Goal: Task Accomplishment & Management: Manage account settings

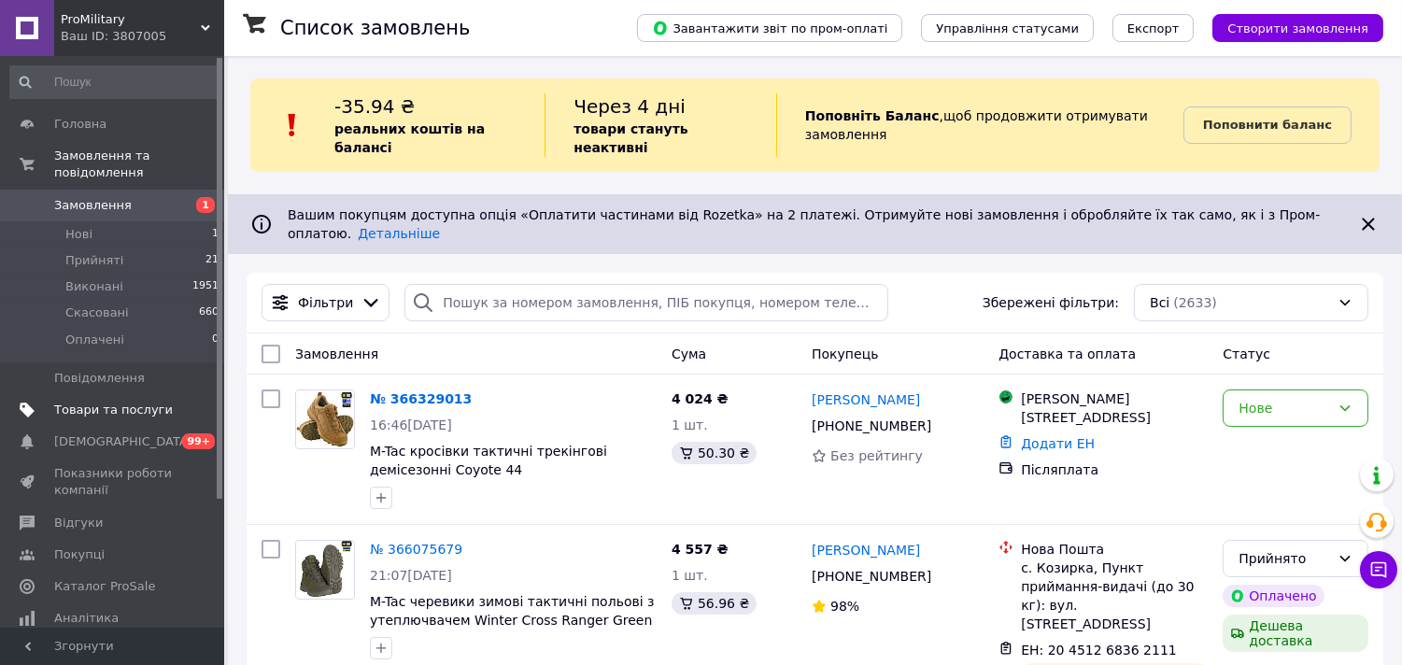
click at [110, 402] on span "Товари та послуги" at bounding box center [113, 410] width 119 height 17
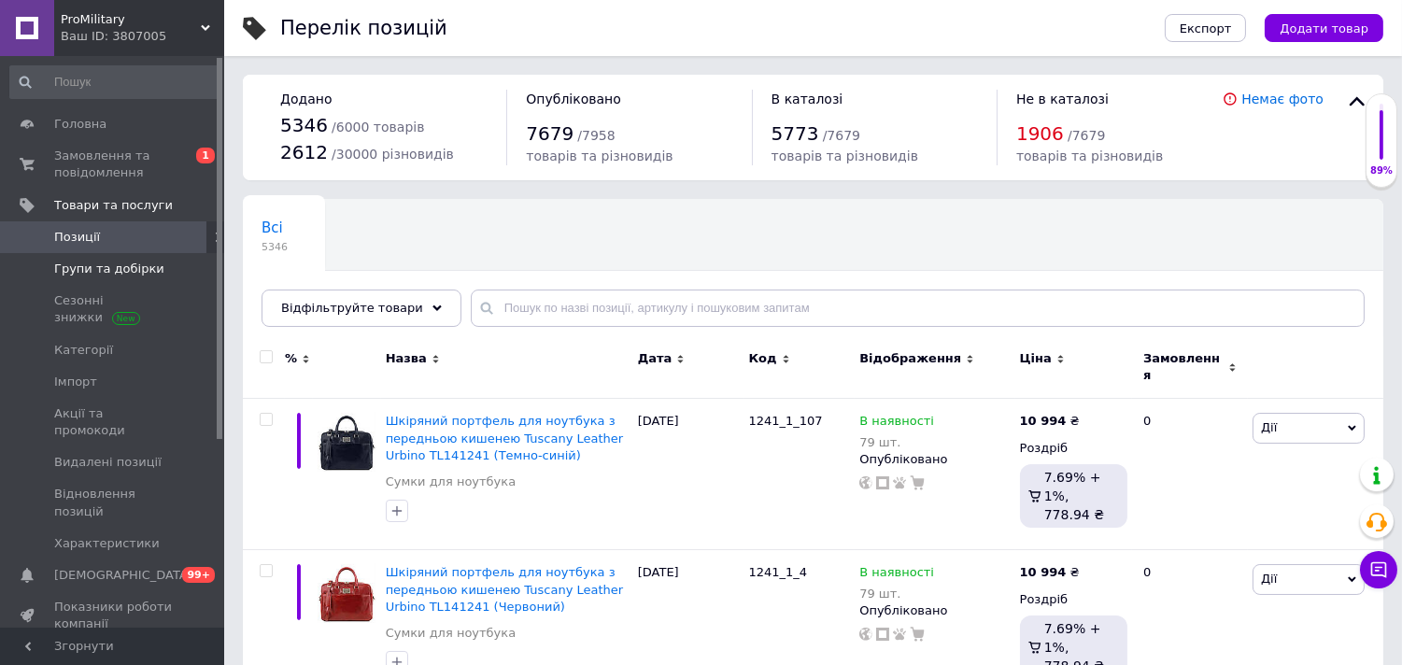
click at [109, 275] on span "Групи та добірки" at bounding box center [109, 269] width 110 height 17
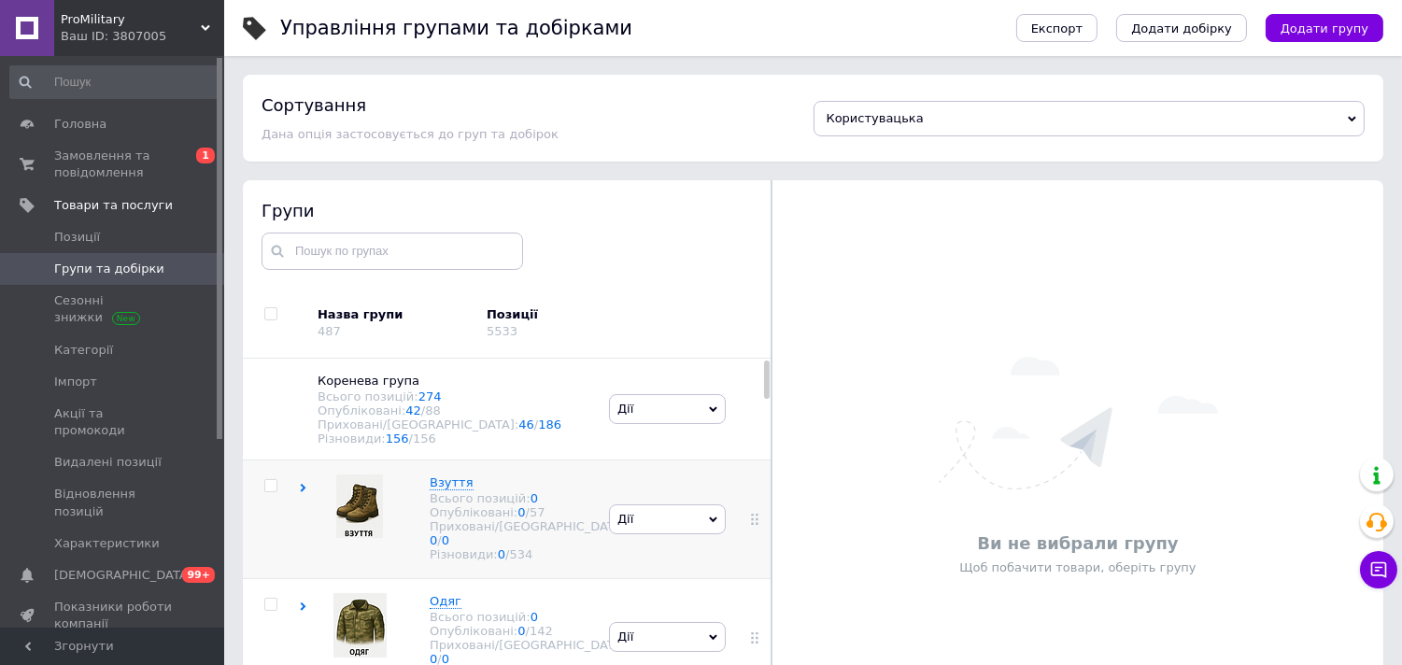
click at [304, 492] on icon at bounding box center [303, 488] width 8 height 8
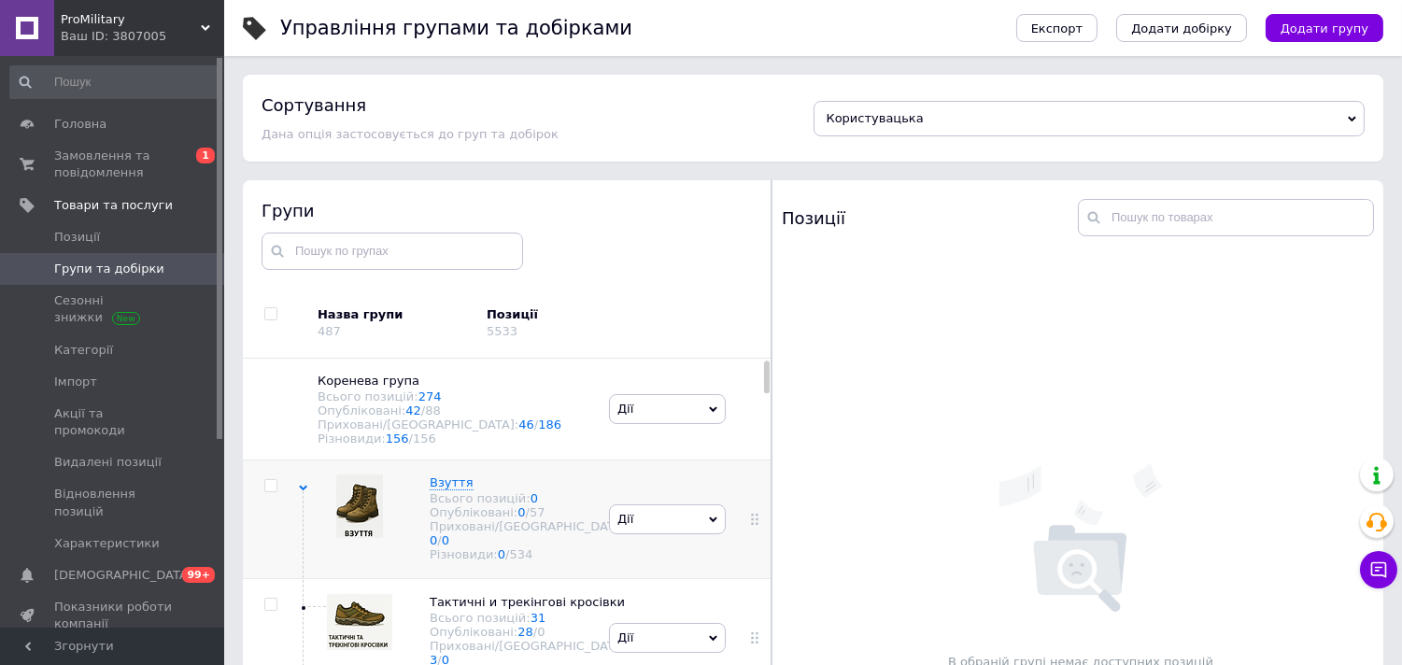
scroll to position [104, 0]
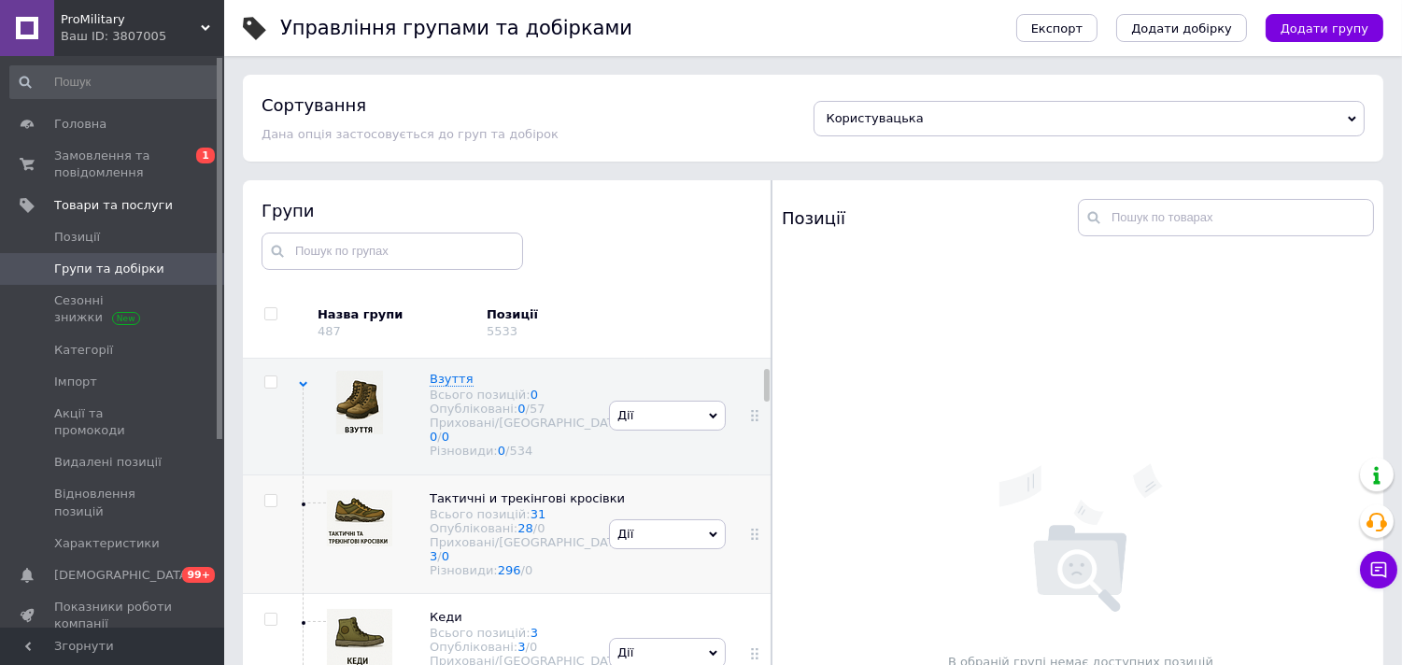
click at [378, 523] on img at bounding box center [359, 518] width 65 height 56
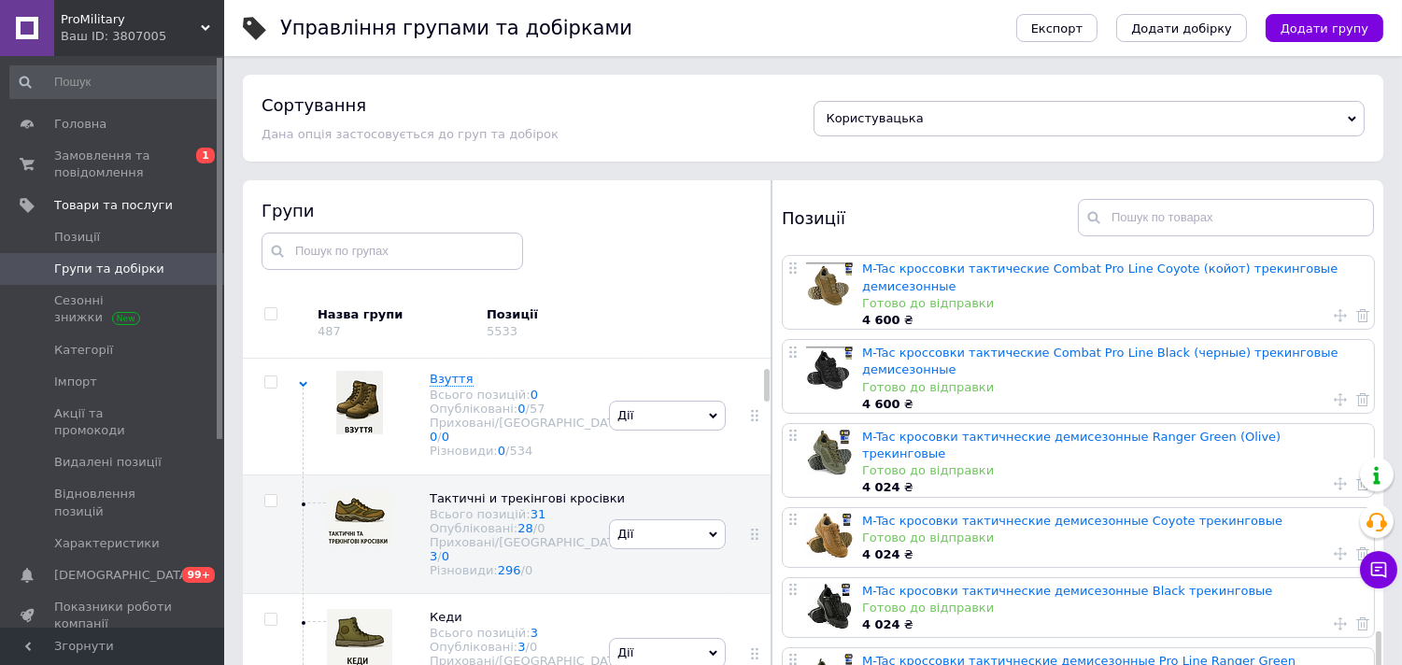
scroll to position [1764, 0]
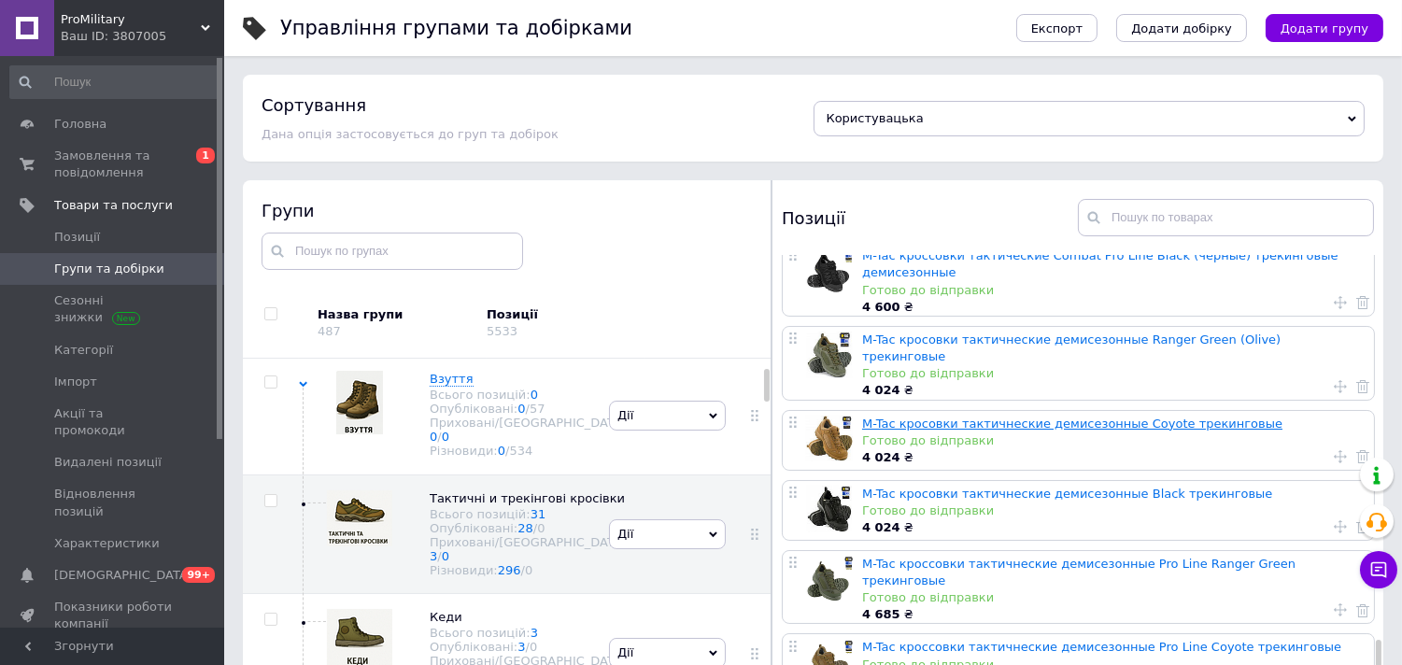
click at [968, 417] on link "M-Tac кросовки тактичнеские демисезонные Coyote трекинговые" at bounding box center [1072, 424] width 420 height 14
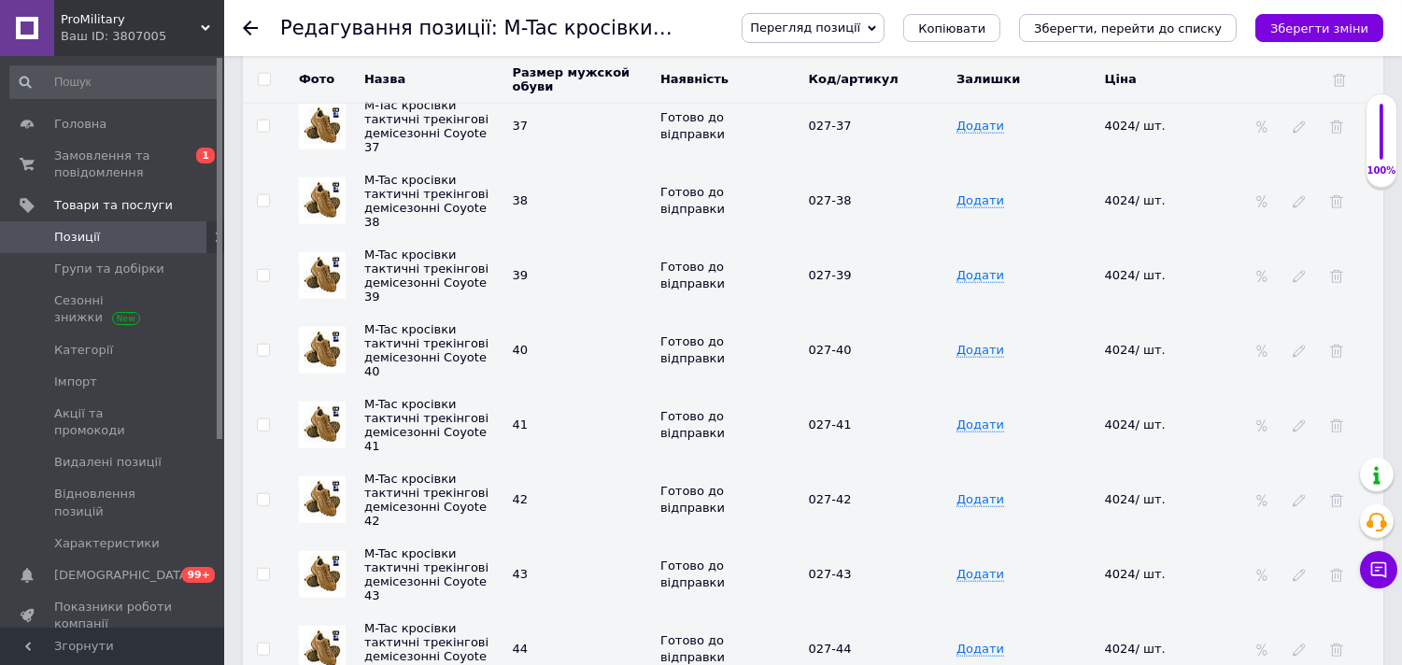
scroll to position [3321, 0]
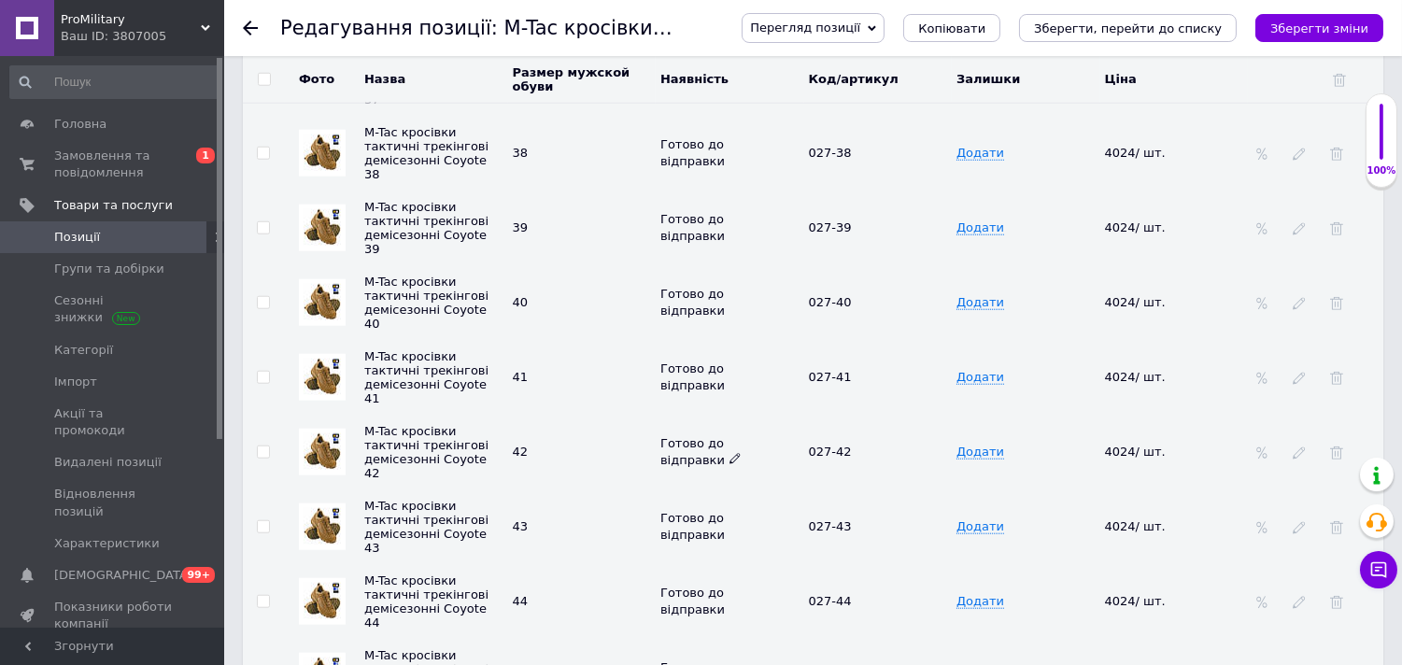
click at [730, 464] on icon at bounding box center [735, 458] width 11 height 11
click at [691, 544] on li "Немає в наявності" at bounding box center [726, 531] width 146 height 26
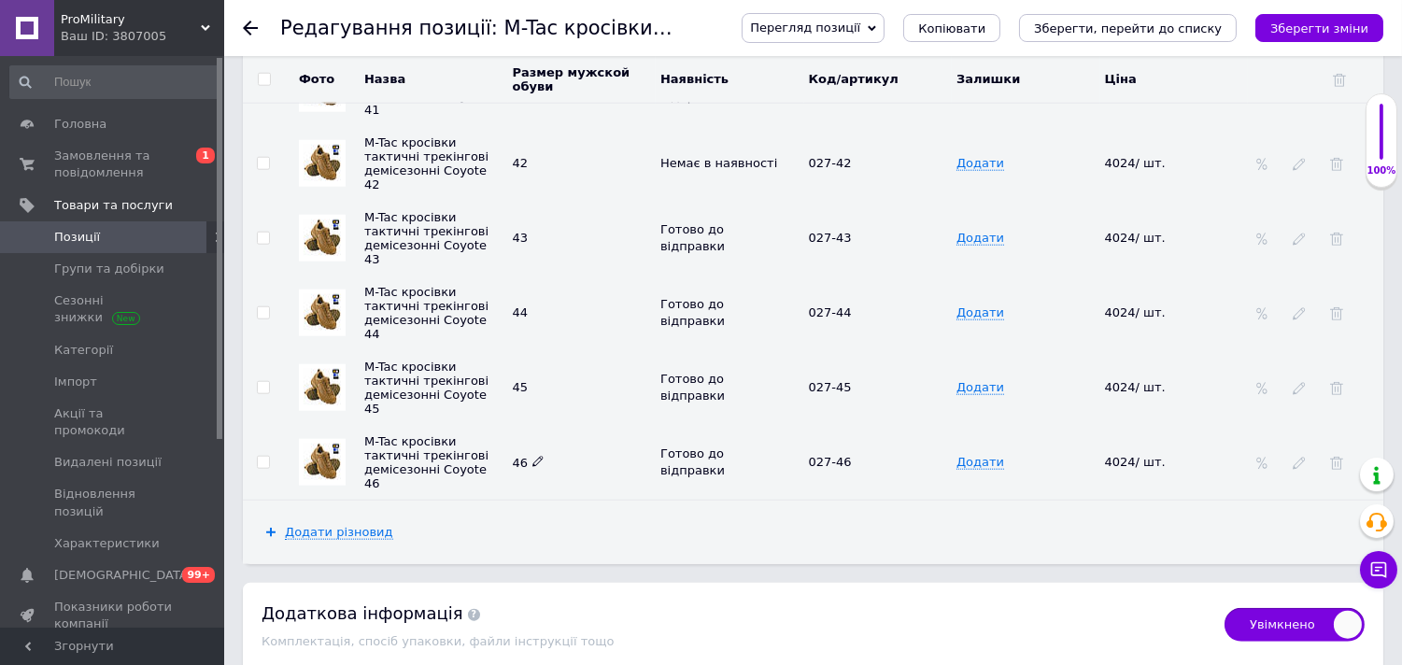
scroll to position [3632, 0]
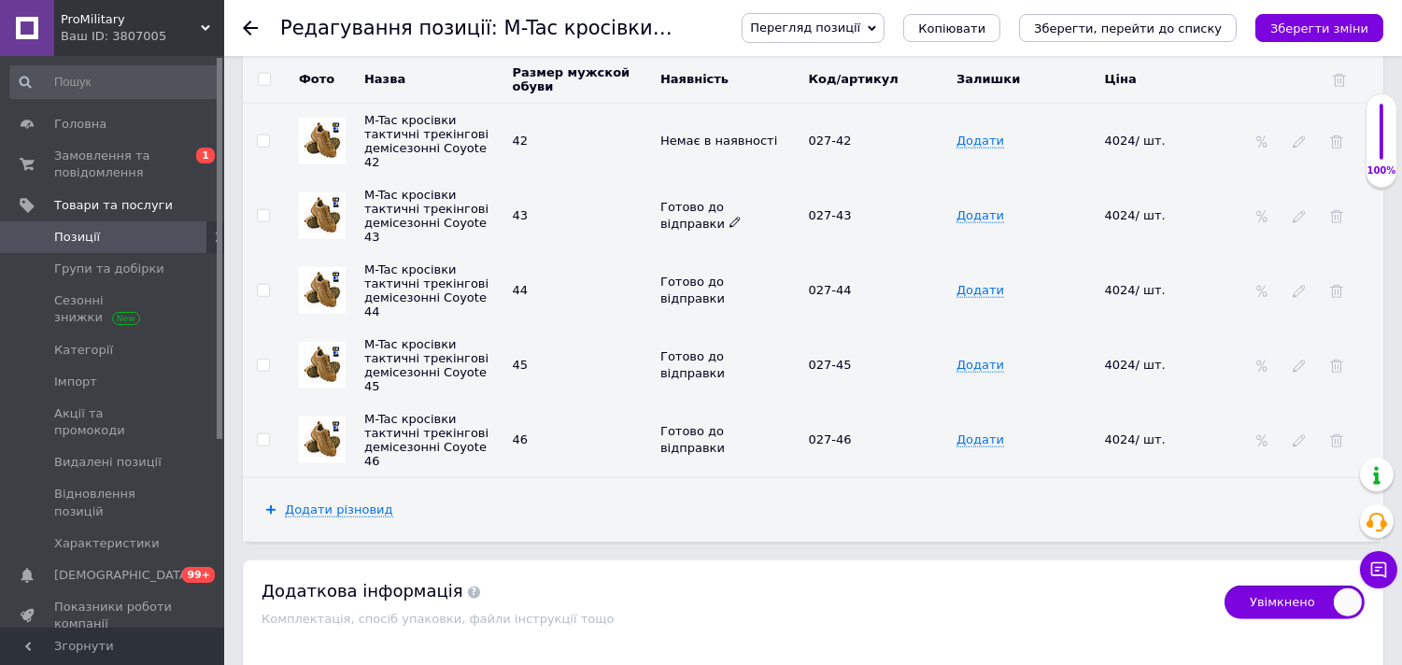
click at [730, 228] on icon at bounding box center [735, 222] width 11 height 11
click at [686, 307] on li "Немає в наявності" at bounding box center [726, 294] width 146 height 26
click at [730, 303] on icon at bounding box center [735, 296] width 11 height 11
click at [684, 382] on li "Немає в наявності" at bounding box center [726, 369] width 146 height 26
click at [730, 377] on use at bounding box center [735, 372] width 10 height 10
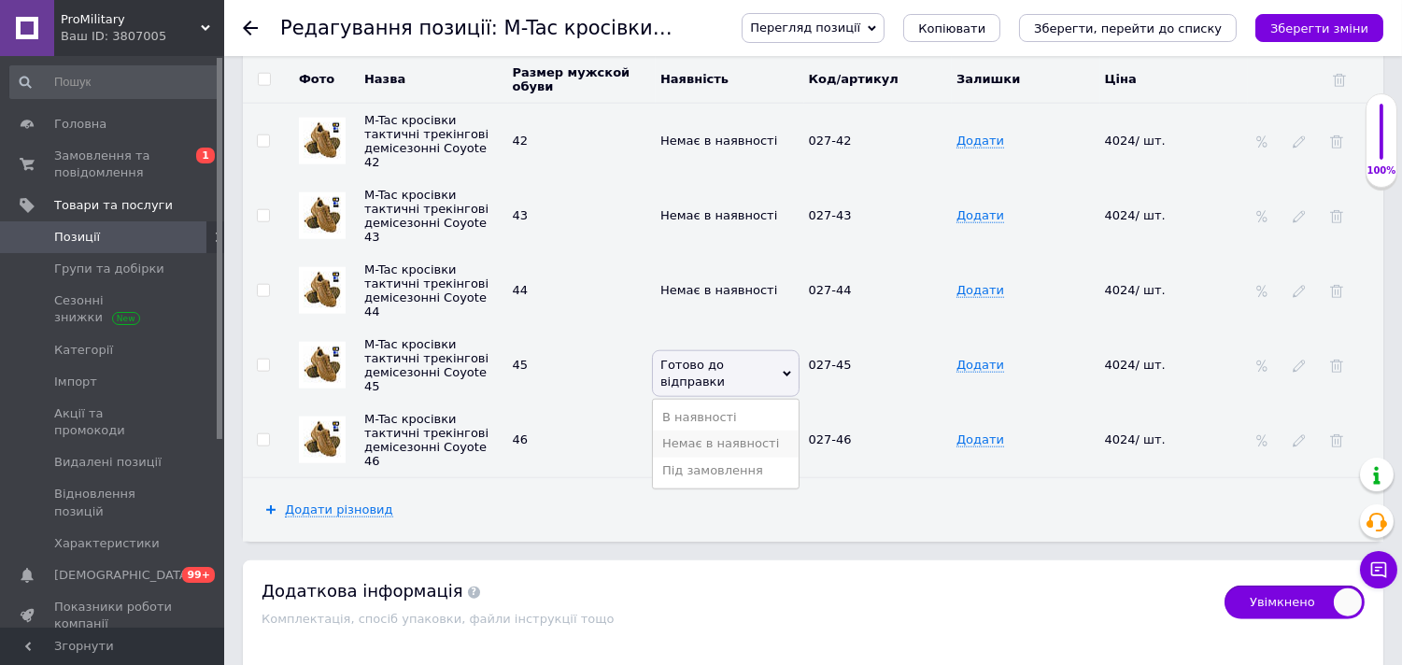
click at [675, 457] on li "Немає в наявності" at bounding box center [726, 444] width 146 height 26
click at [730, 452] on icon at bounding box center [735, 446] width 11 height 11
click at [691, 532] on li "Немає в наявності" at bounding box center [726, 518] width 146 height 26
click at [1322, 25] on icon "Зберегти зміни" at bounding box center [1320, 28] width 98 height 14
checkbox input "true"
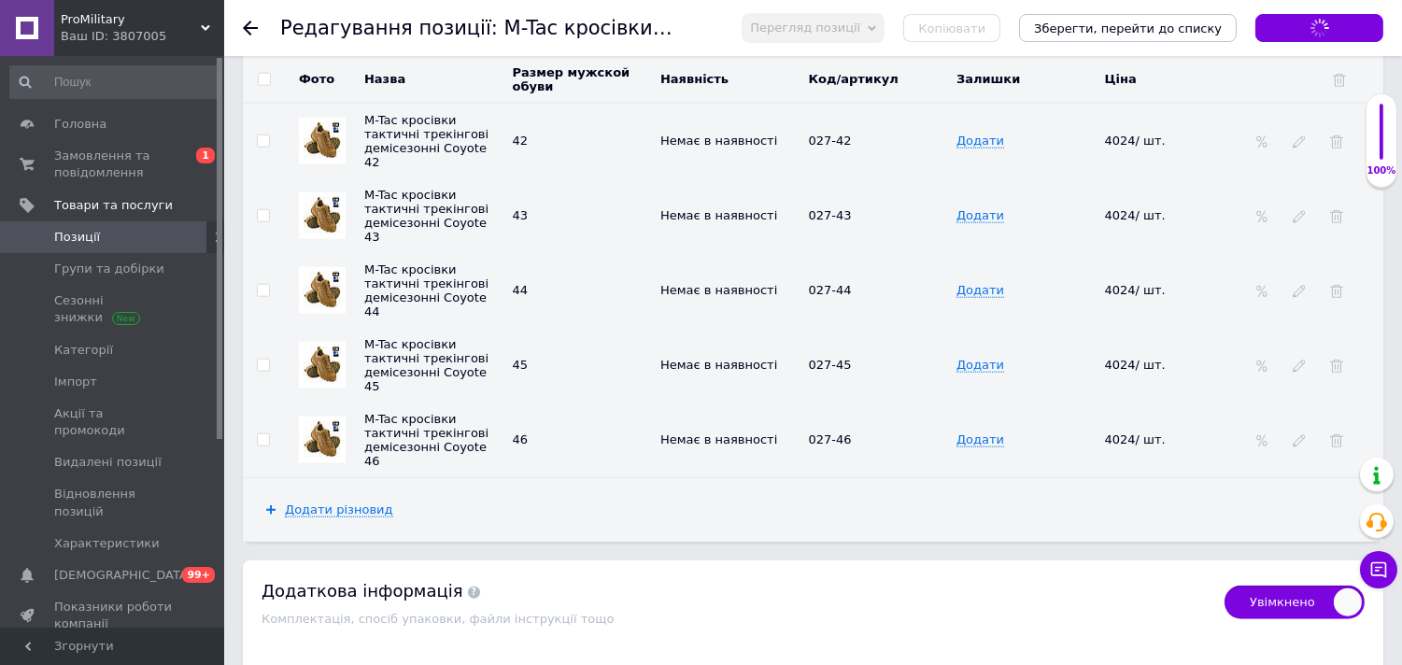
type textarea "Коробка"
click at [1311, 26] on icon "Зберегти зміни" at bounding box center [1320, 28] width 98 height 14
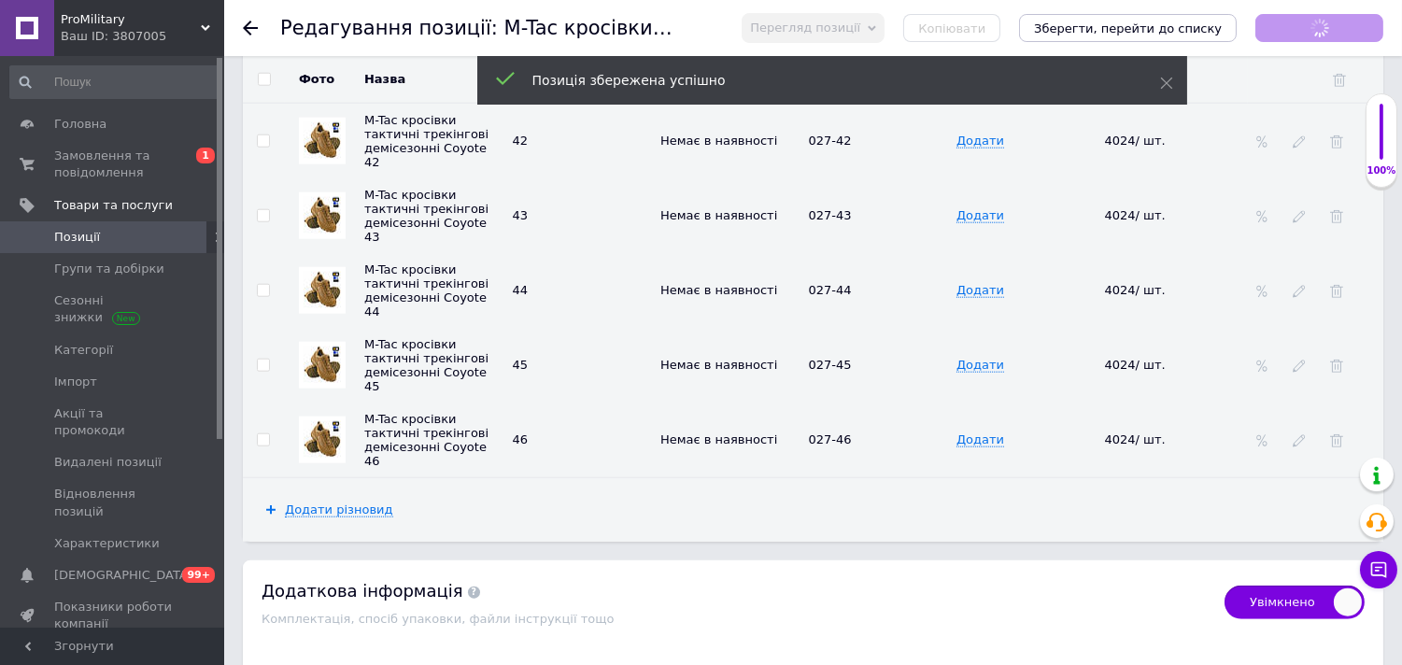
checkbox input "true"
click at [109, 277] on link "Групи та добірки" at bounding box center [115, 269] width 230 height 32
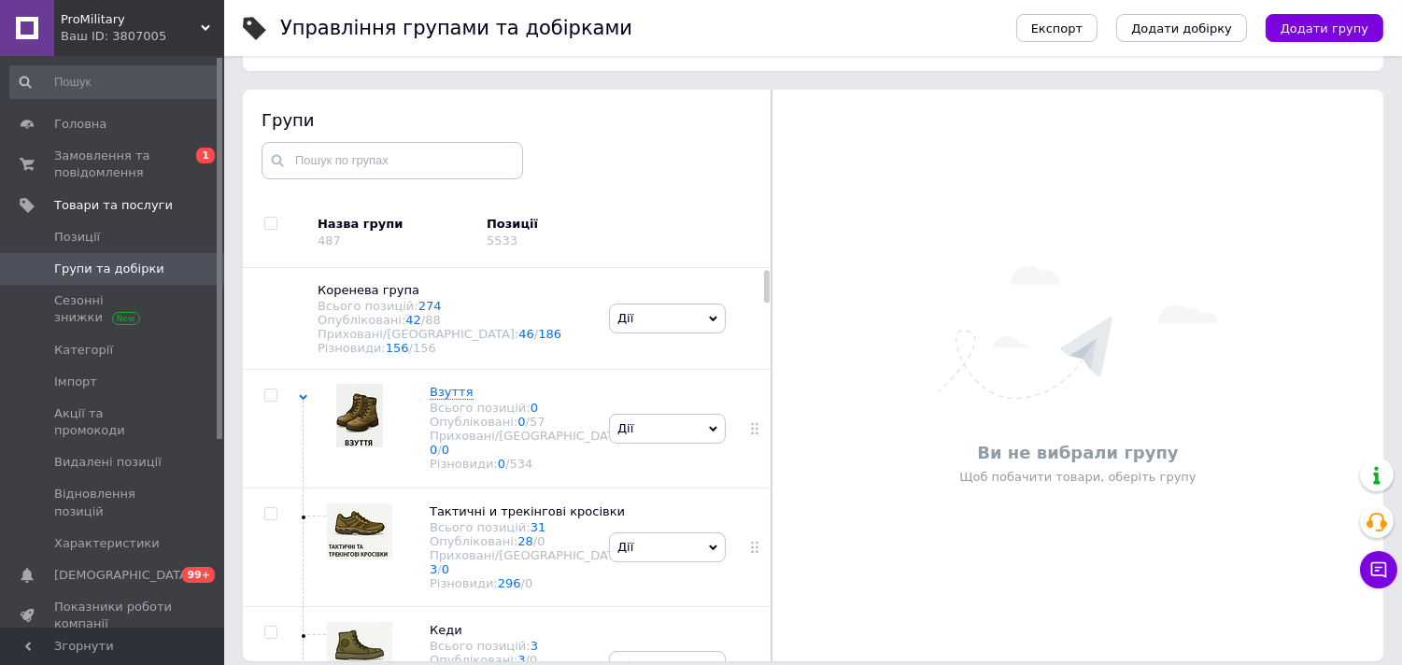
scroll to position [1, 0]
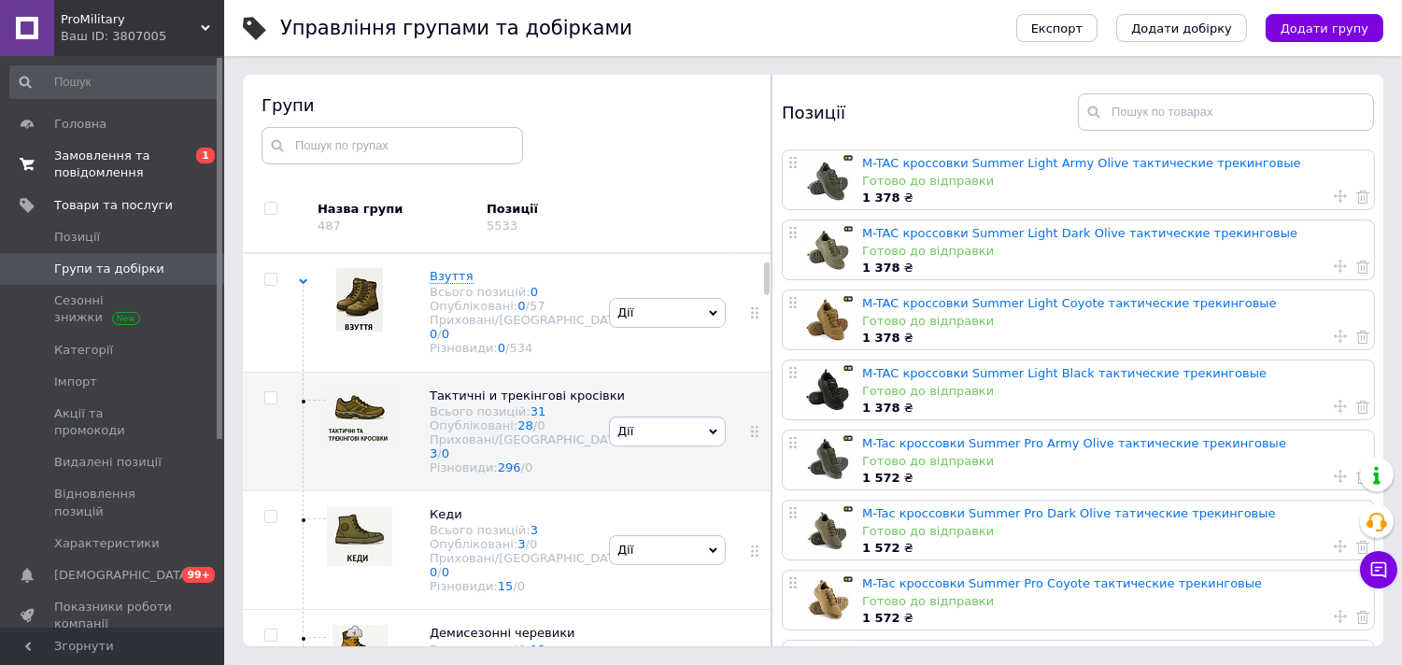
click at [98, 166] on span "Замовлення та повідомлення" at bounding box center [113, 165] width 119 height 34
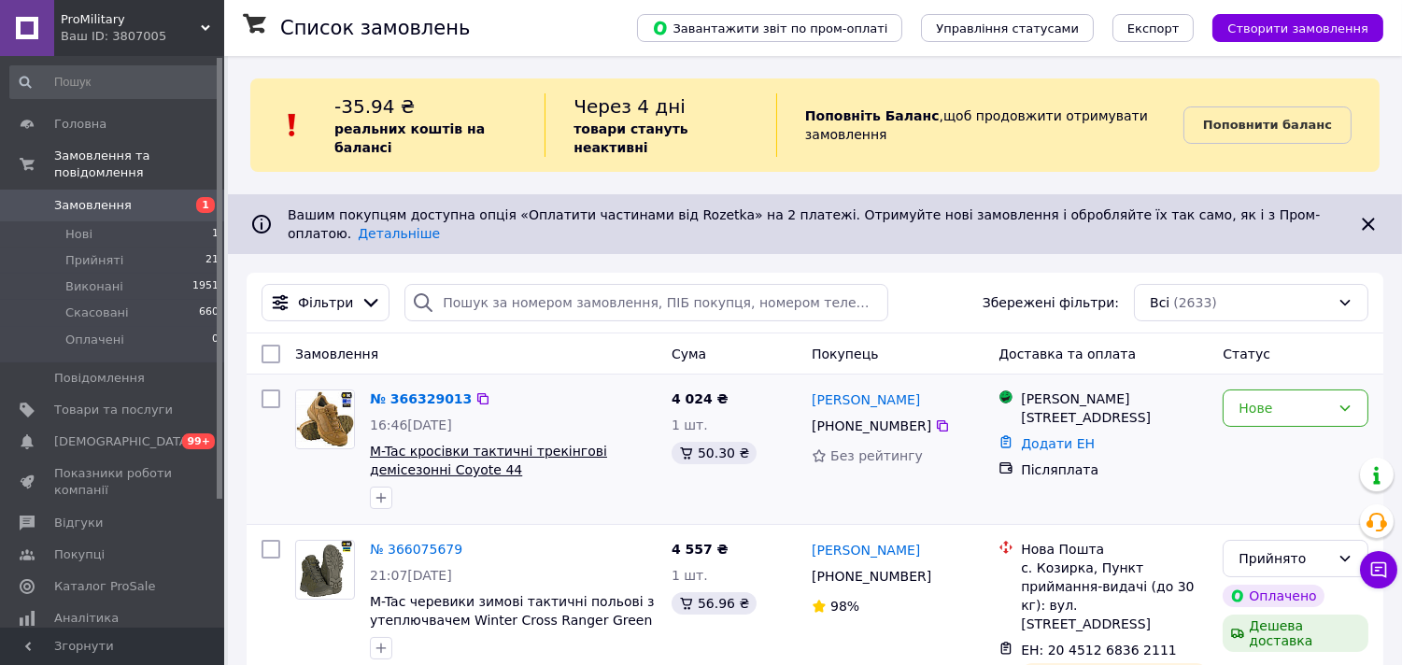
click at [572, 444] on span "M-Tac кросівки тактичні трекінгові демісезонні Coyote 44" at bounding box center [488, 461] width 237 height 34
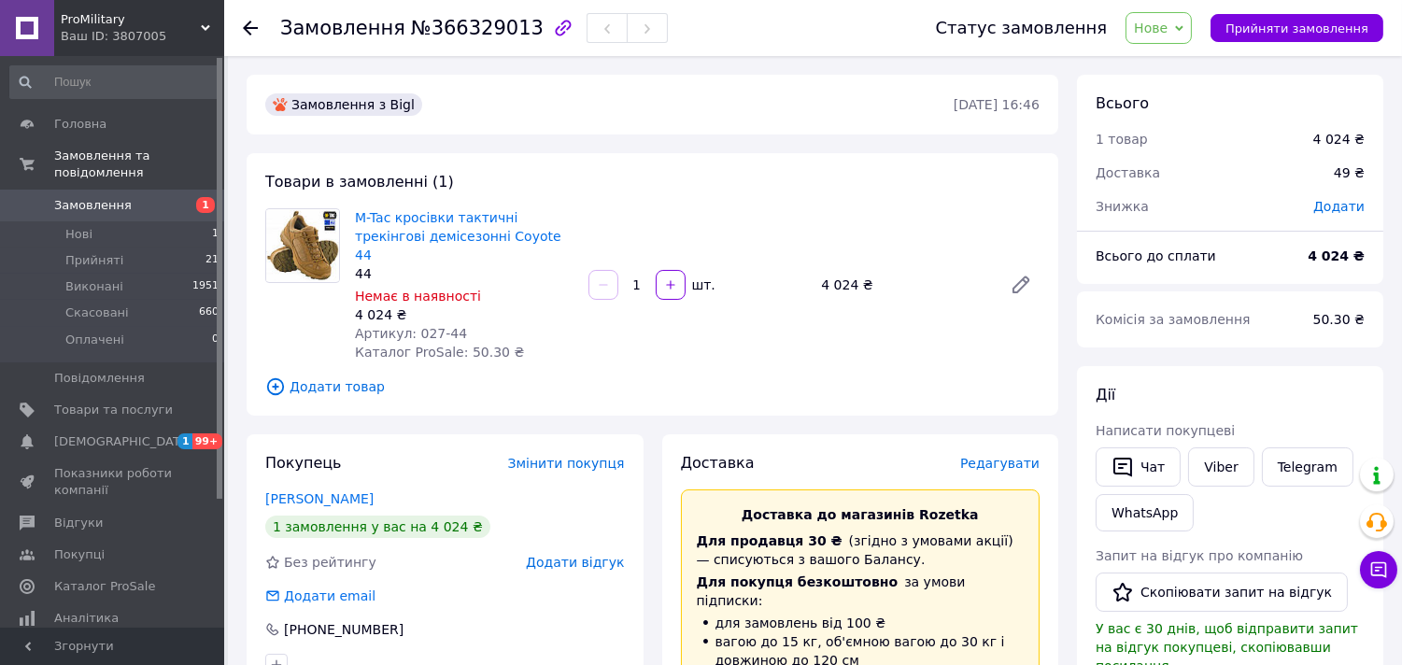
click at [247, 30] on use at bounding box center [250, 28] width 15 height 15
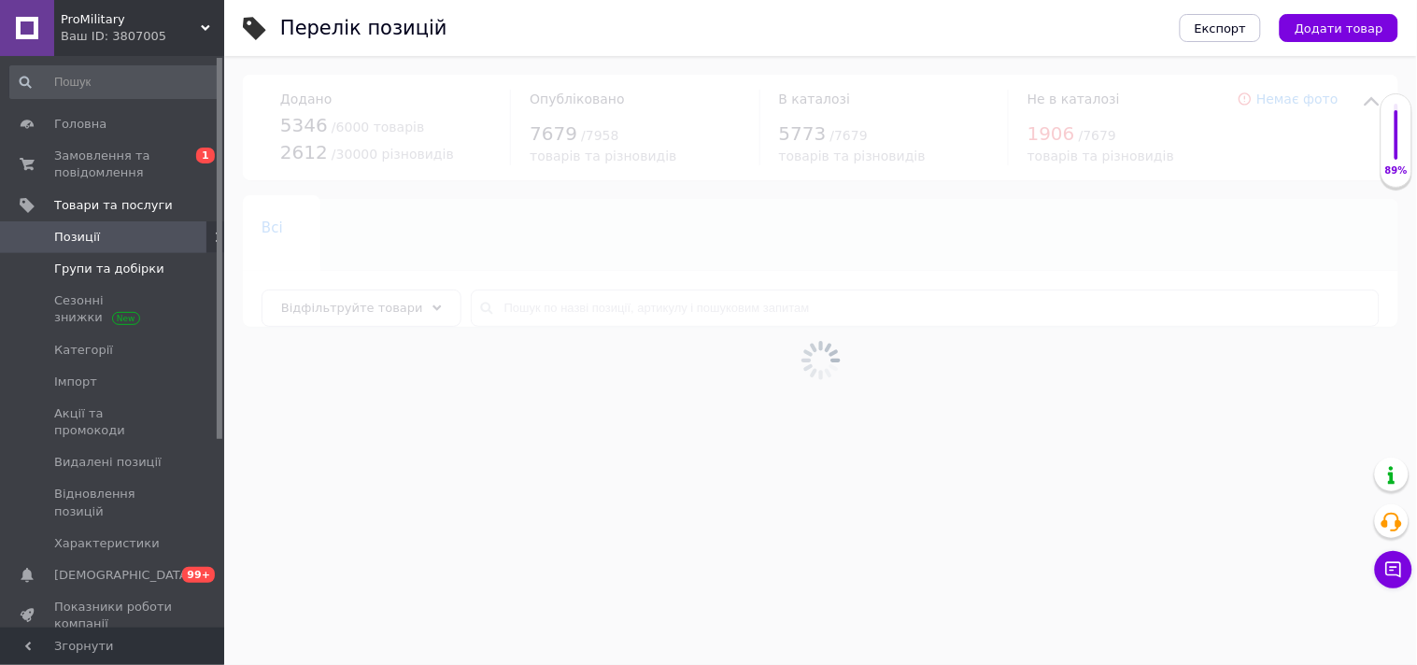
click at [106, 264] on span "Групи та добірки" at bounding box center [109, 269] width 110 height 17
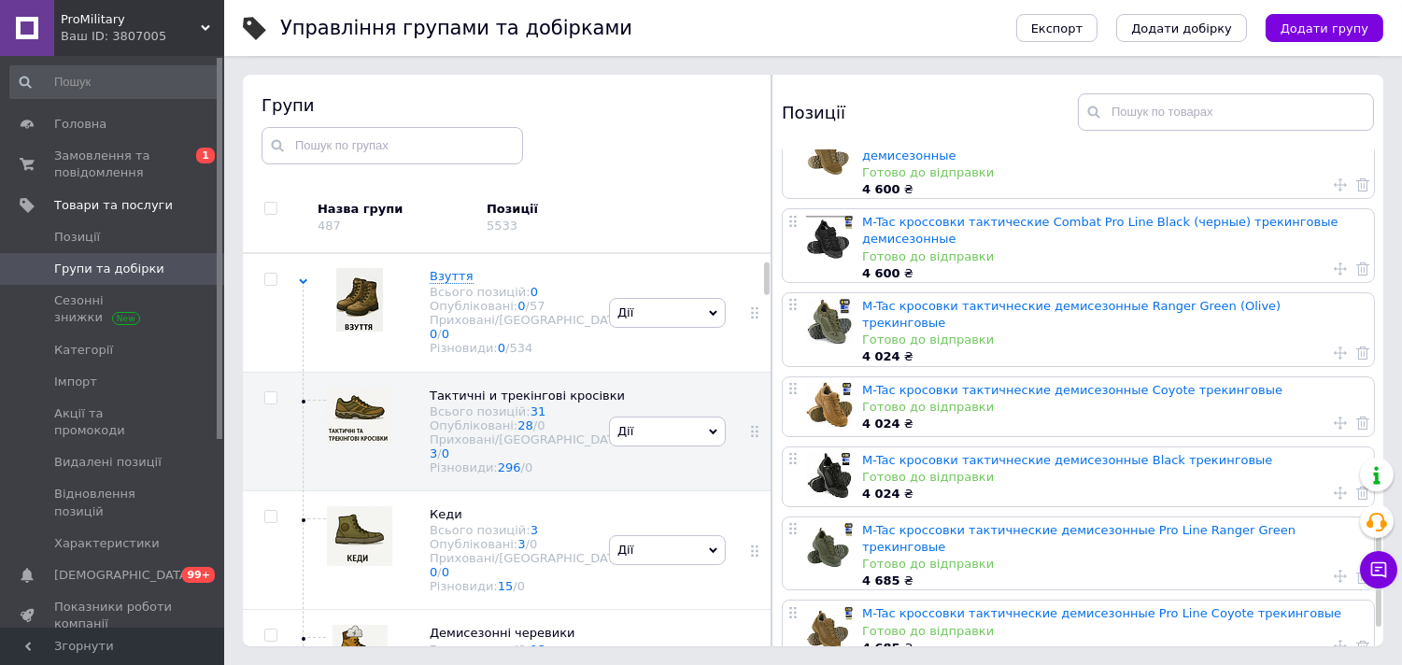
scroll to position [1670, 0]
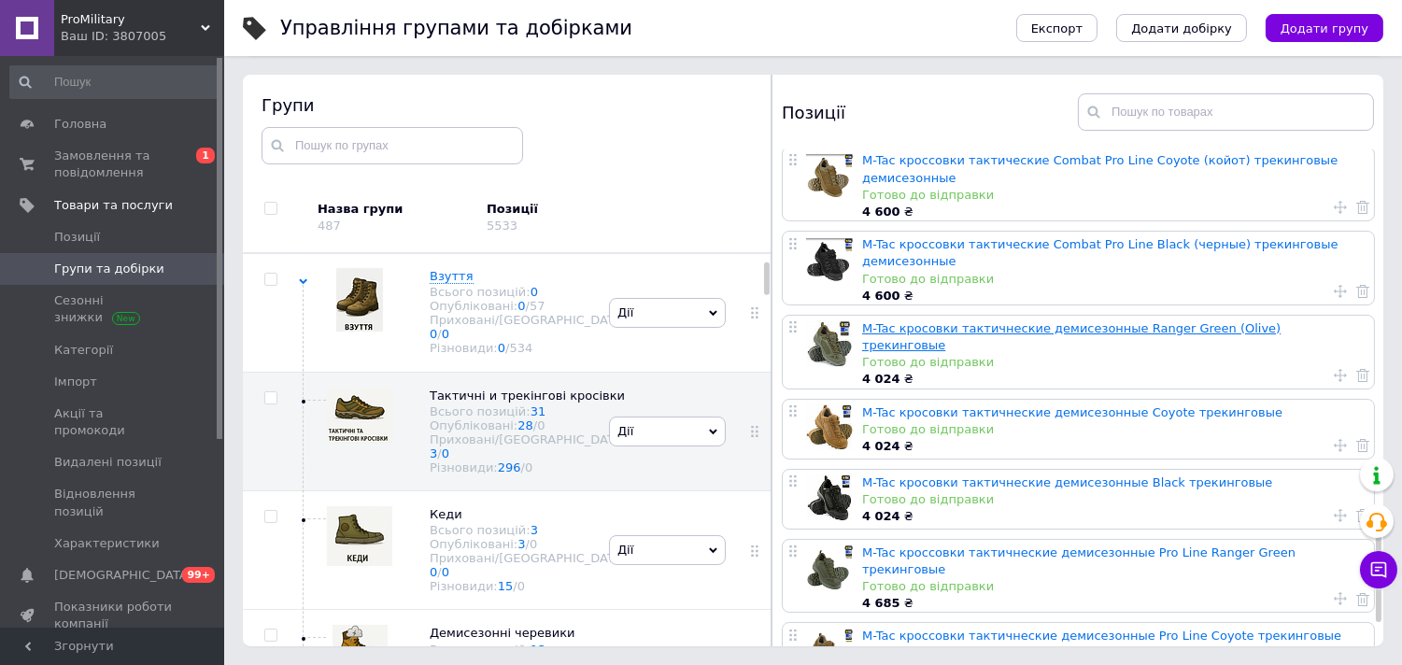
click at [940, 321] on link "M-Tac кросовки тактичнеские демисезонные Ranger Green (Olive) трекинговые" at bounding box center [1071, 336] width 419 height 31
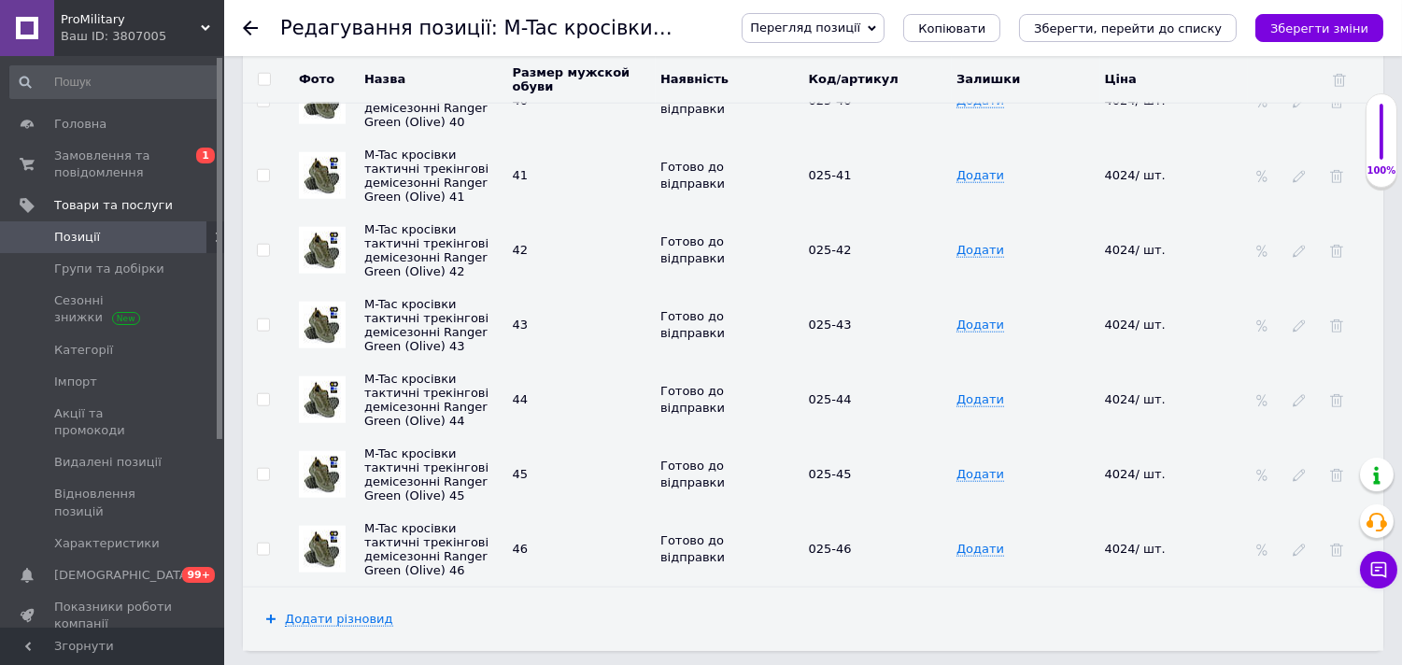
scroll to position [3536, 0]
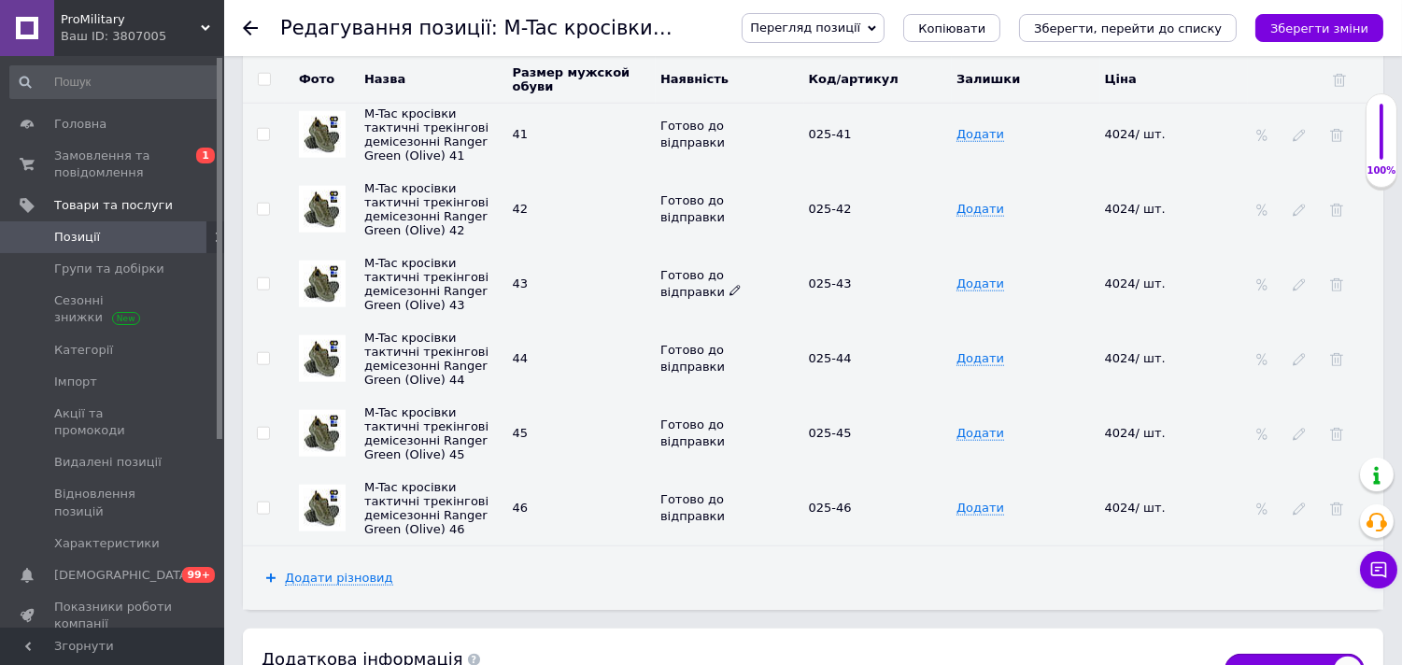
click at [730, 296] on icon at bounding box center [735, 290] width 11 height 11
click at [692, 376] on li "Немає в наявності" at bounding box center [726, 362] width 146 height 26
click at [730, 520] on icon at bounding box center [735, 514] width 11 height 11
click at [705, 600] on li "Немає в наявності" at bounding box center [726, 587] width 146 height 26
click at [1336, 17] on button "Зберегти зміни" at bounding box center [1320, 28] width 128 height 28
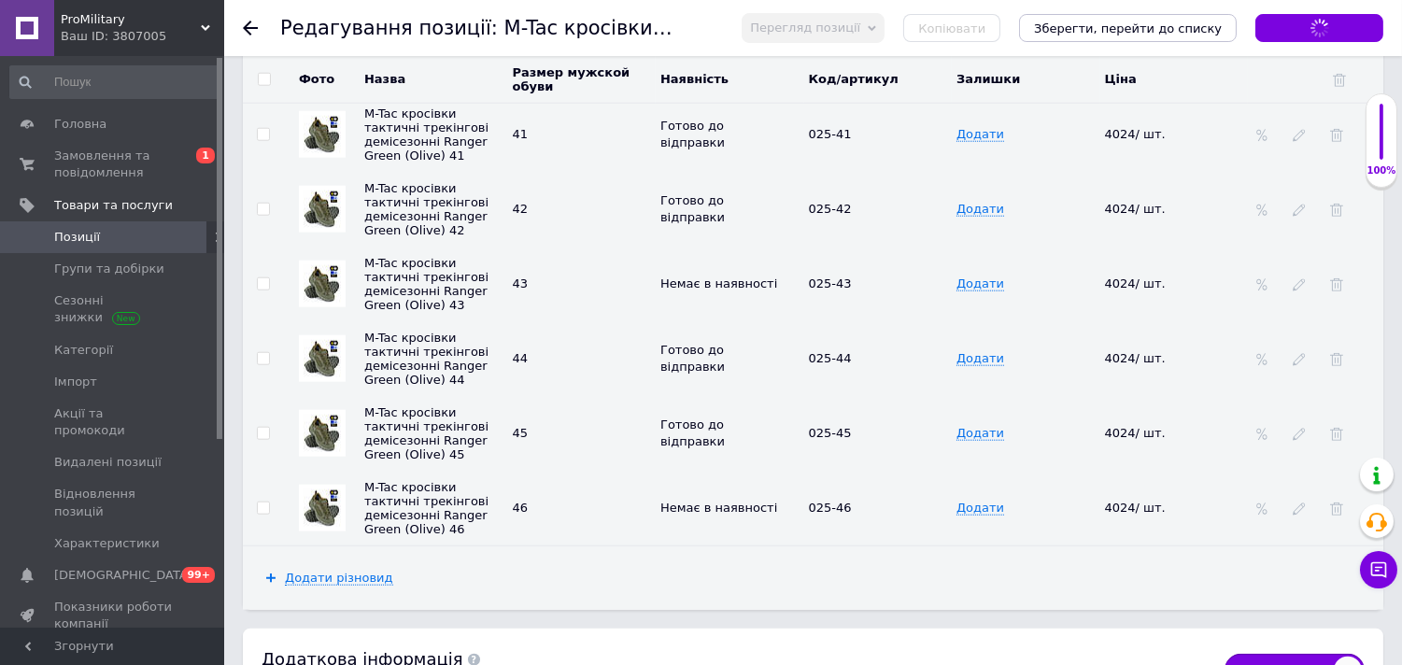
checkbox input "true"
type textarea "Коробка"
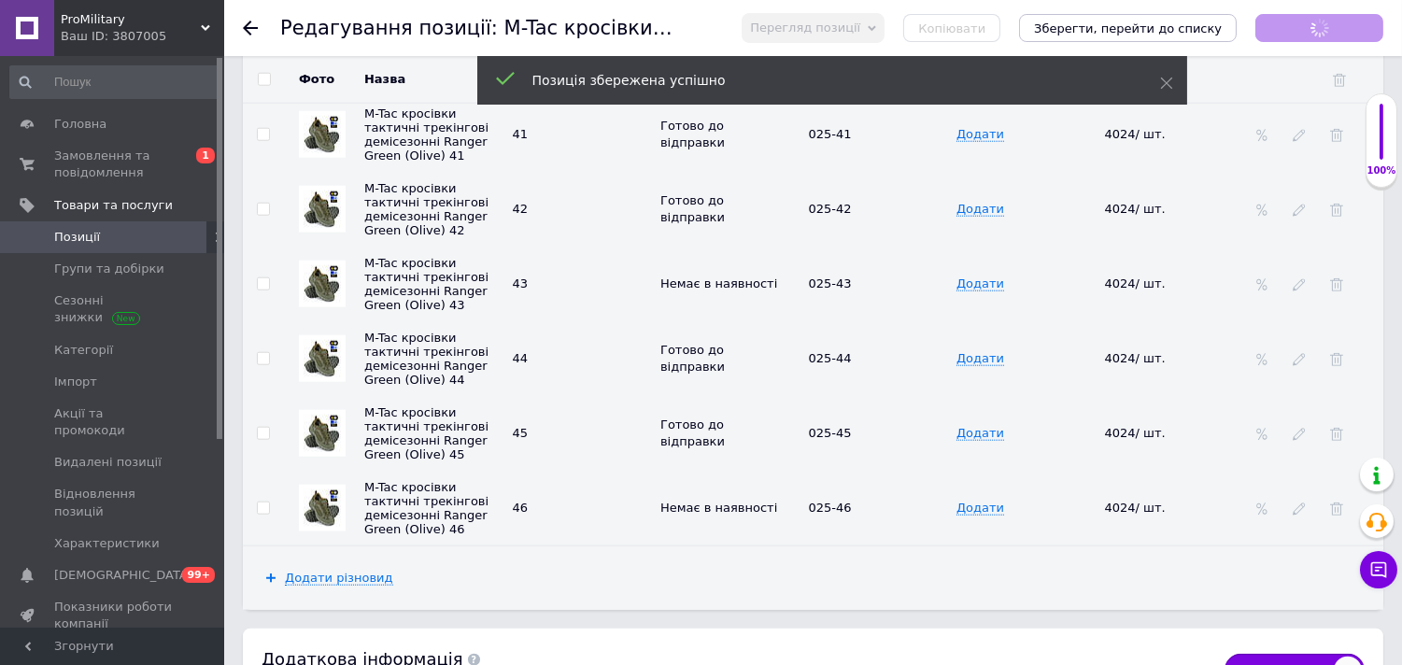
checkbox input "true"
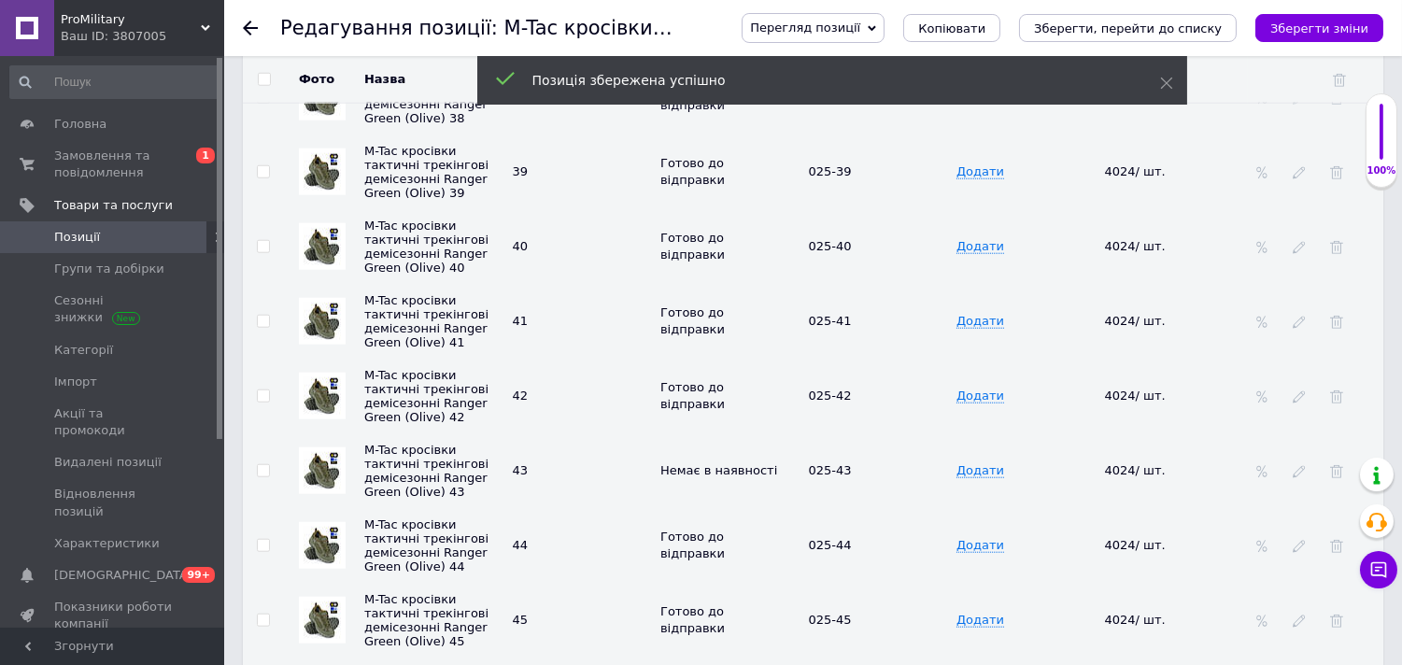
scroll to position [3225, 0]
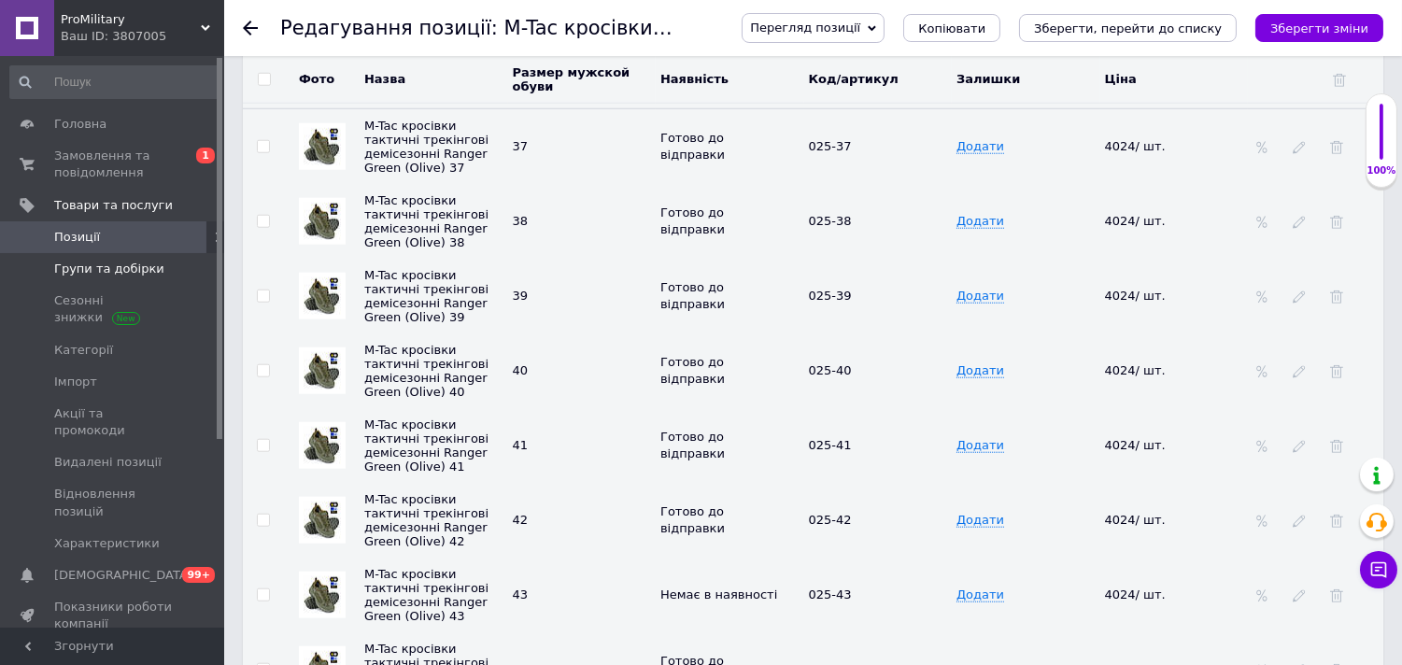
click at [103, 274] on span "Групи та добірки" at bounding box center [109, 269] width 110 height 17
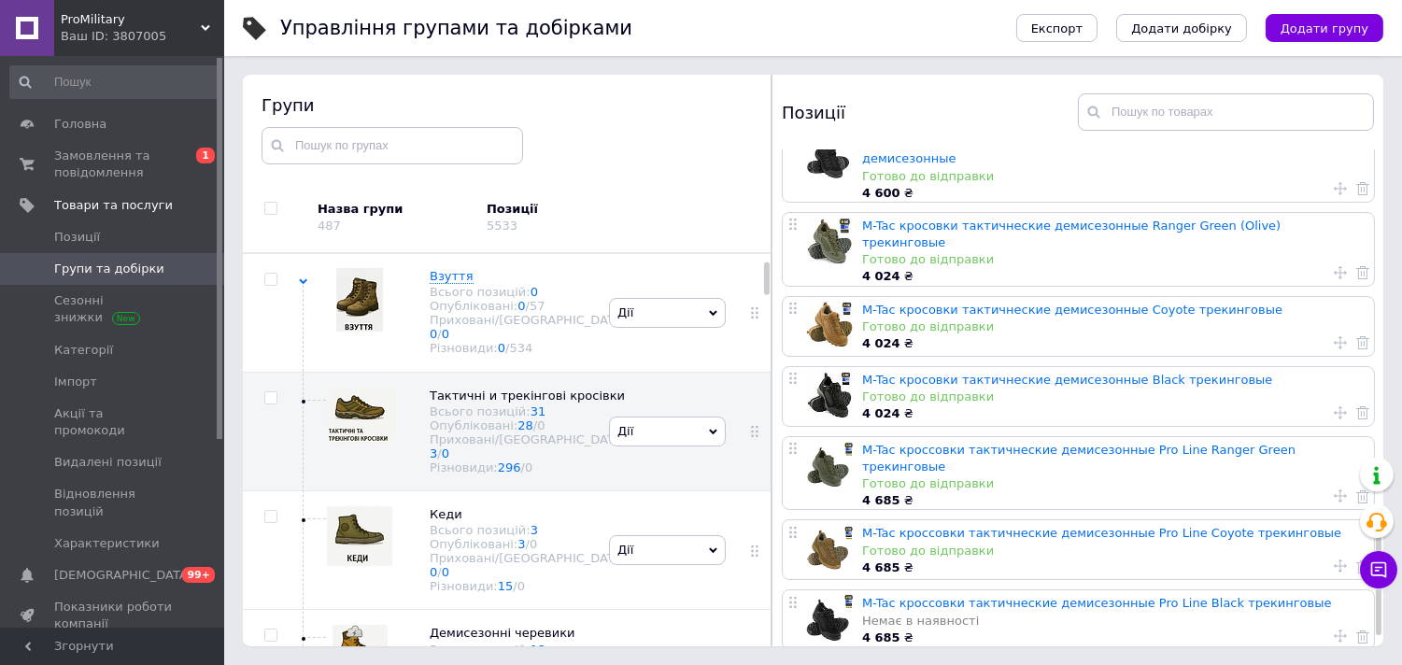
scroll to position [1670, 0]
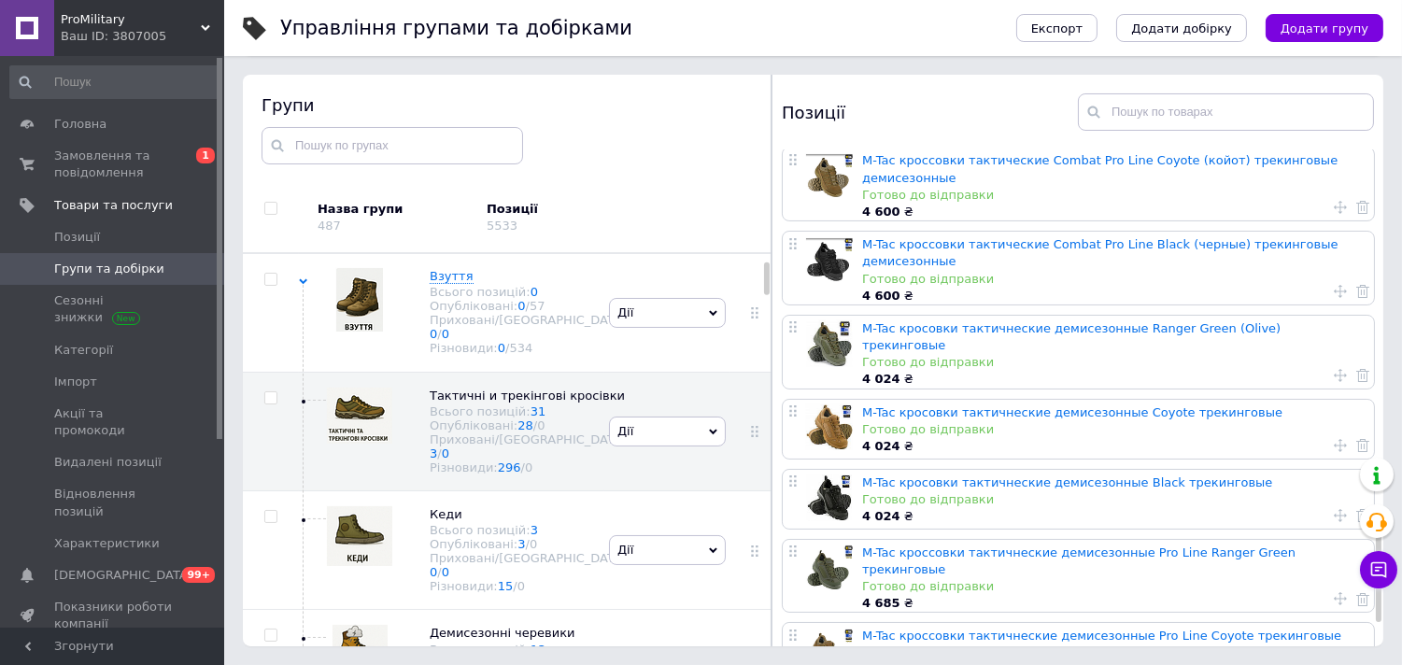
click at [959, 476] on link "M-Tac кросовки тактичнеские демисезонные Black трекинговые" at bounding box center [1067, 483] width 410 height 14
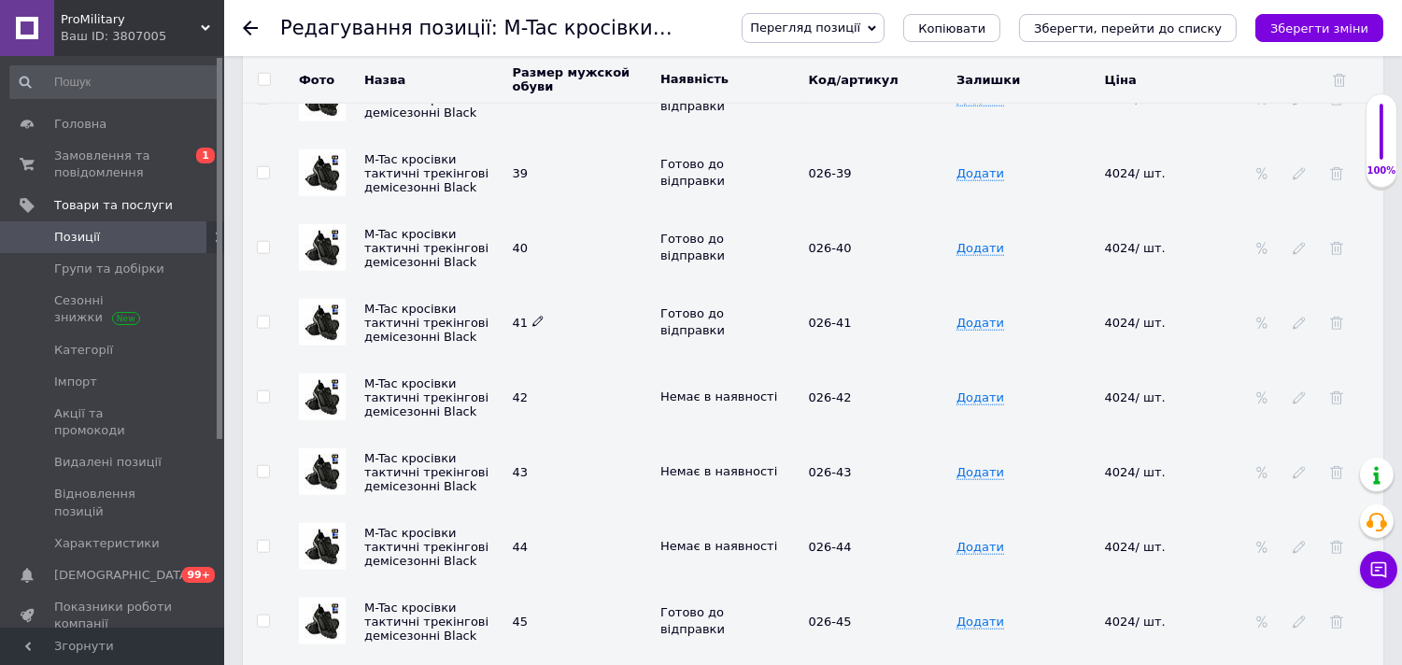
scroll to position [3321, 0]
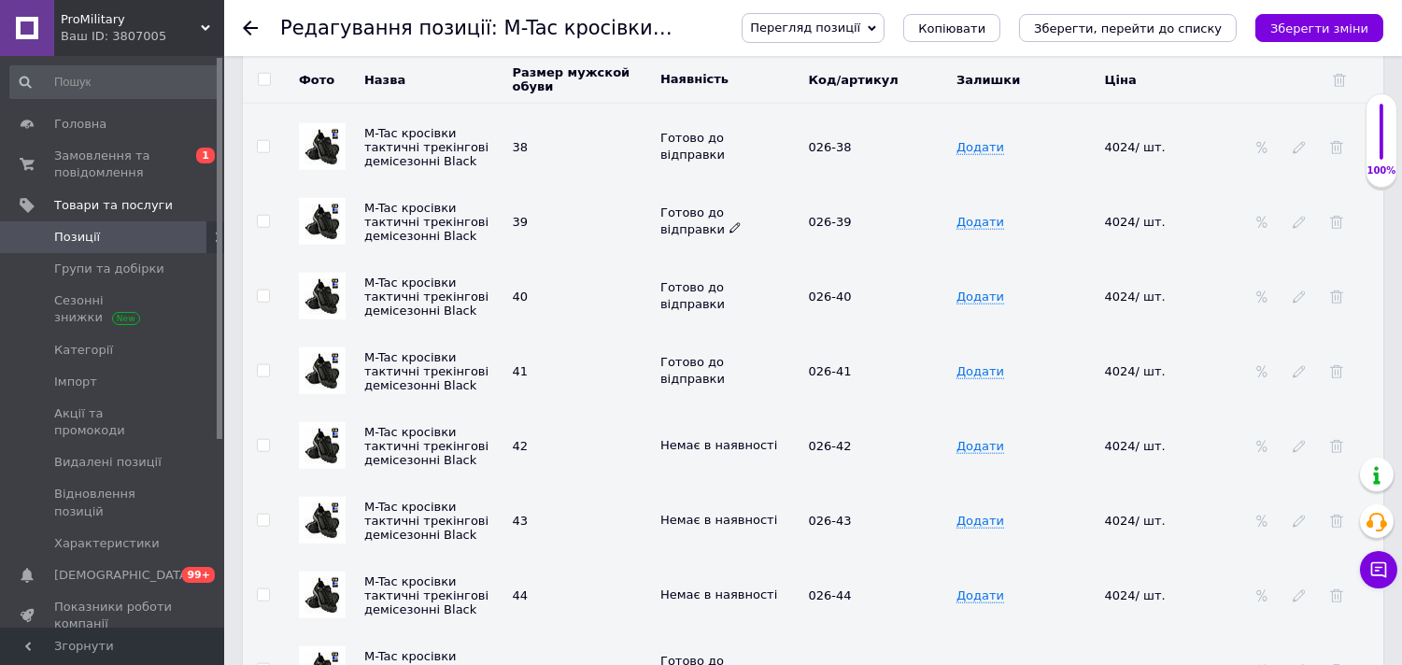
click at [730, 234] on use at bounding box center [735, 228] width 10 height 10
click at [688, 314] on li "Немає в наявності" at bounding box center [726, 301] width 146 height 26
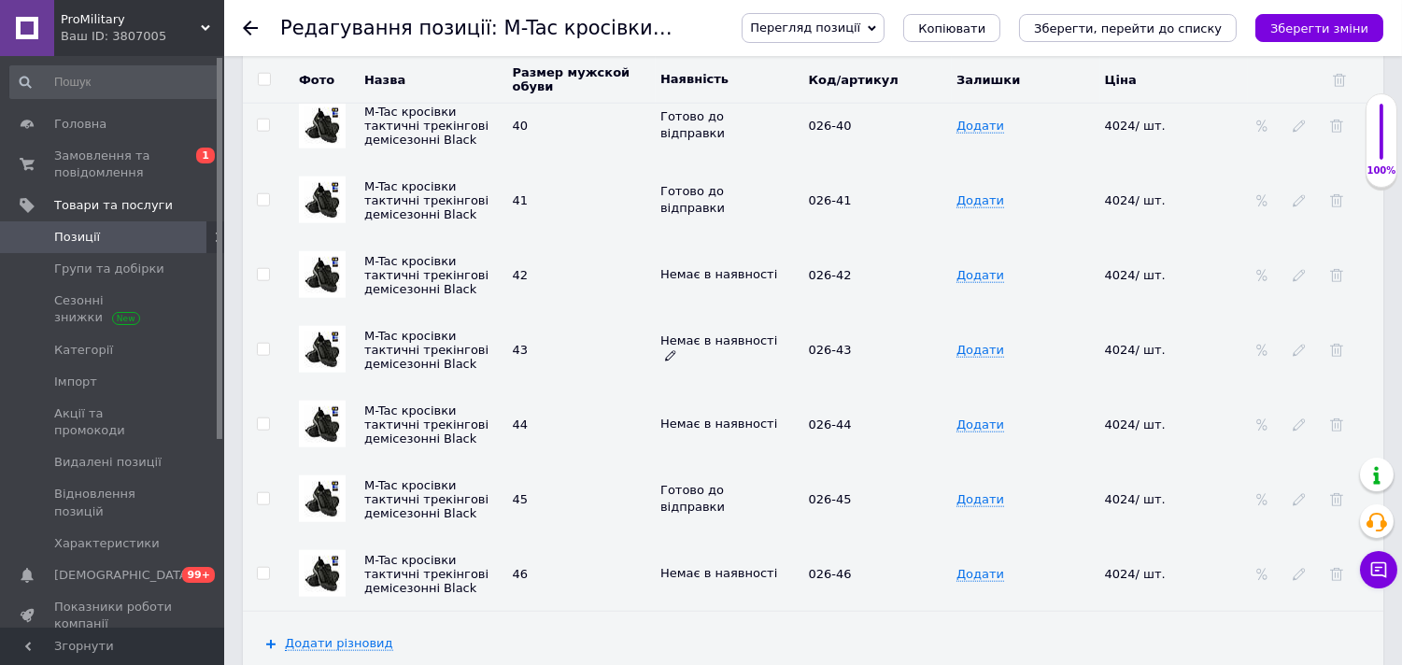
scroll to position [3529, 0]
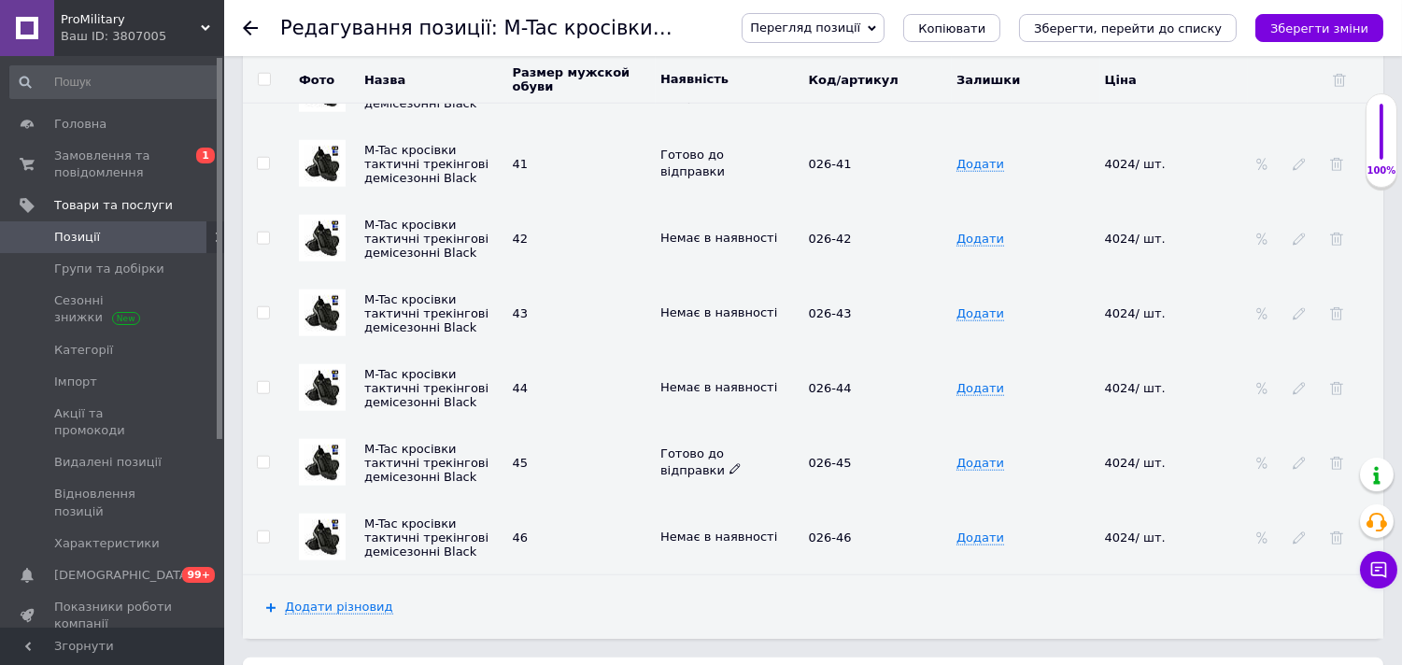
click at [730, 475] on icon at bounding box center [735, 468] width 11 height 11
click at [693, 555] on li "Немає в наявності" at bounding box center [726, 542] width 146 height 26
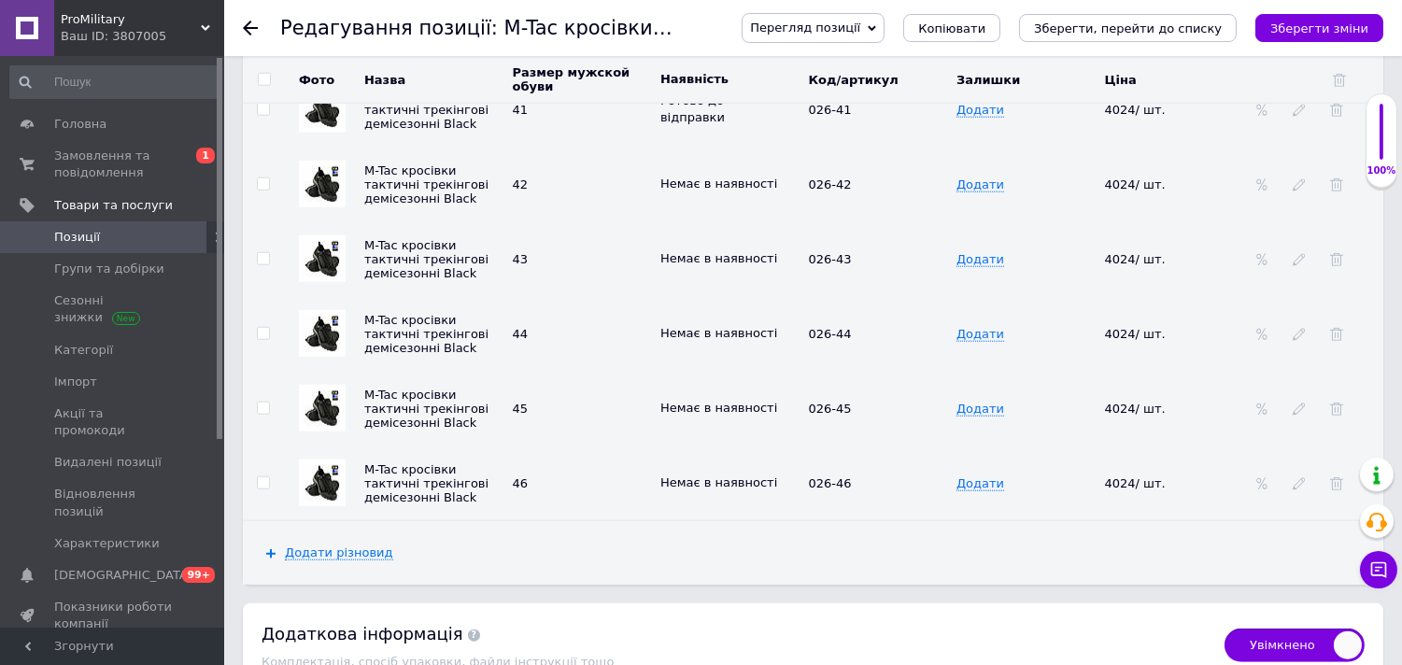
scroll to position [3632, 0]
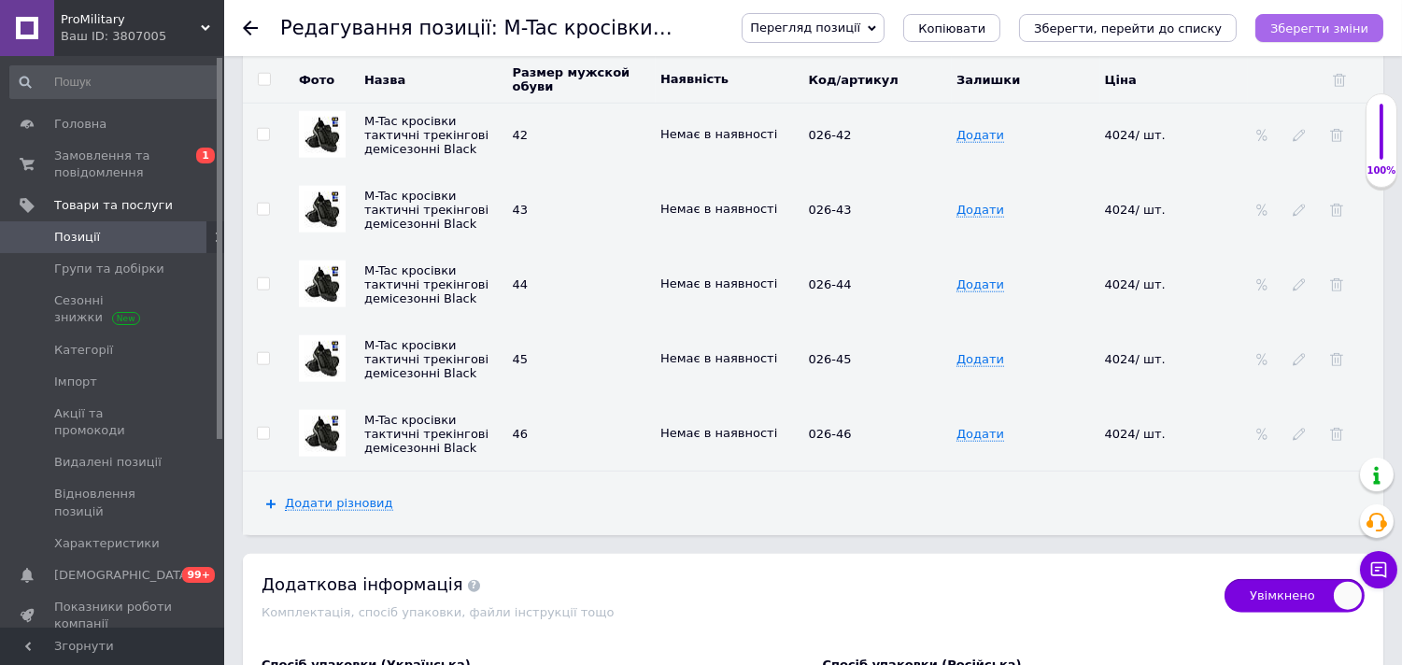
click at [1306, 33] on icon "Зберегти зміни" at bounding box center [1320, 28] width 98 height 14
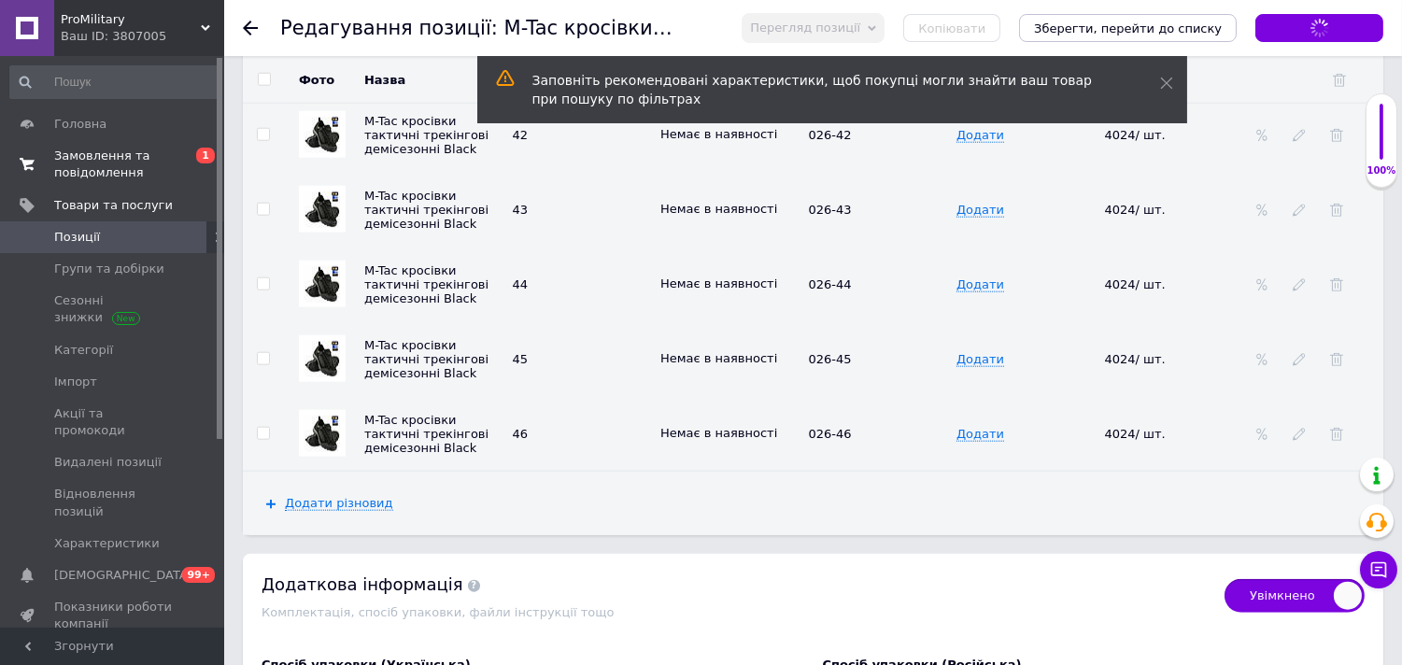
checkbox input "true"
type textarea "Коробка"
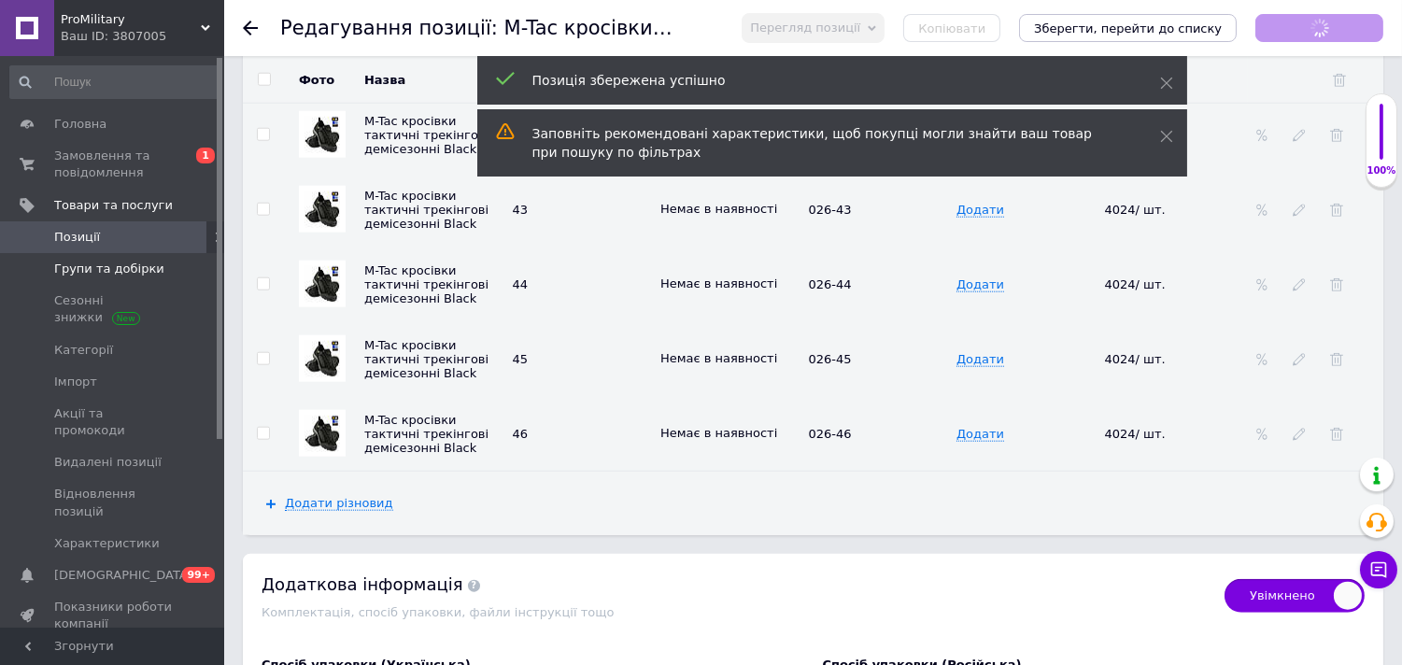
checkbox input "true"
click at [119, 268] on span "Групи та добірки" at bounding box center [109, 269] width 110 height 17
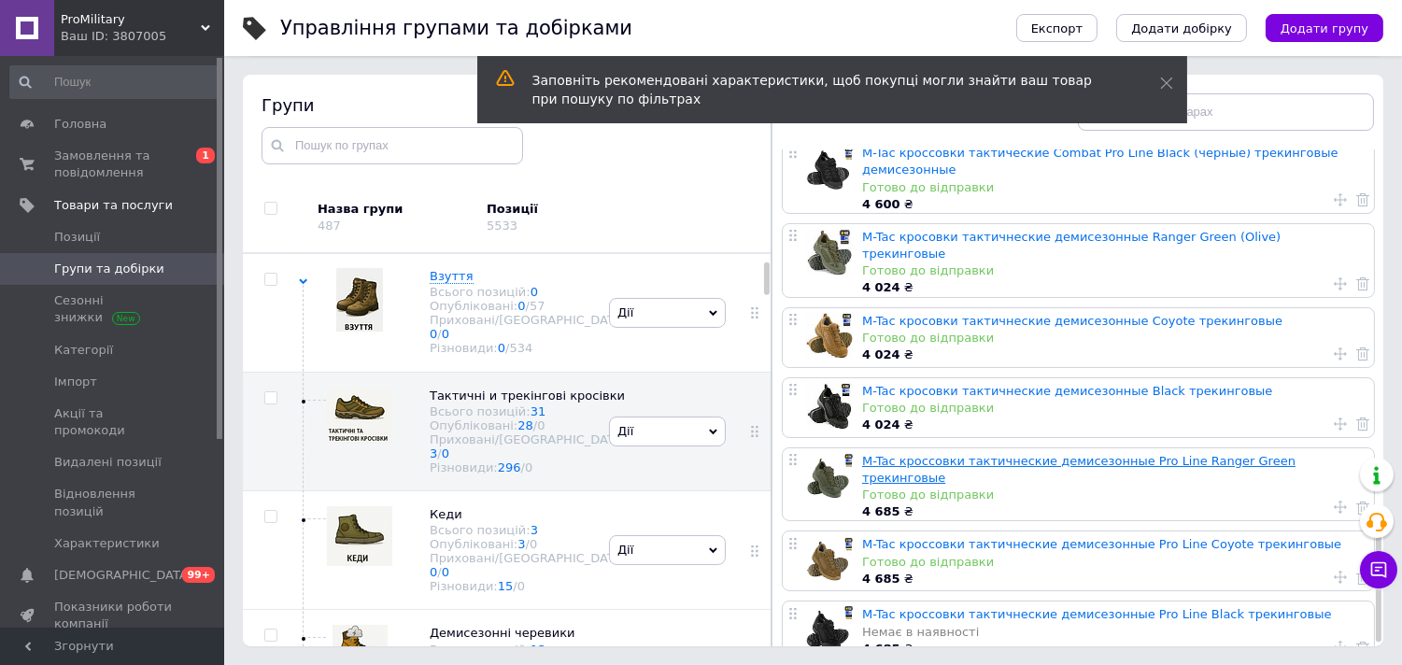
scroll to position [1772, 0]
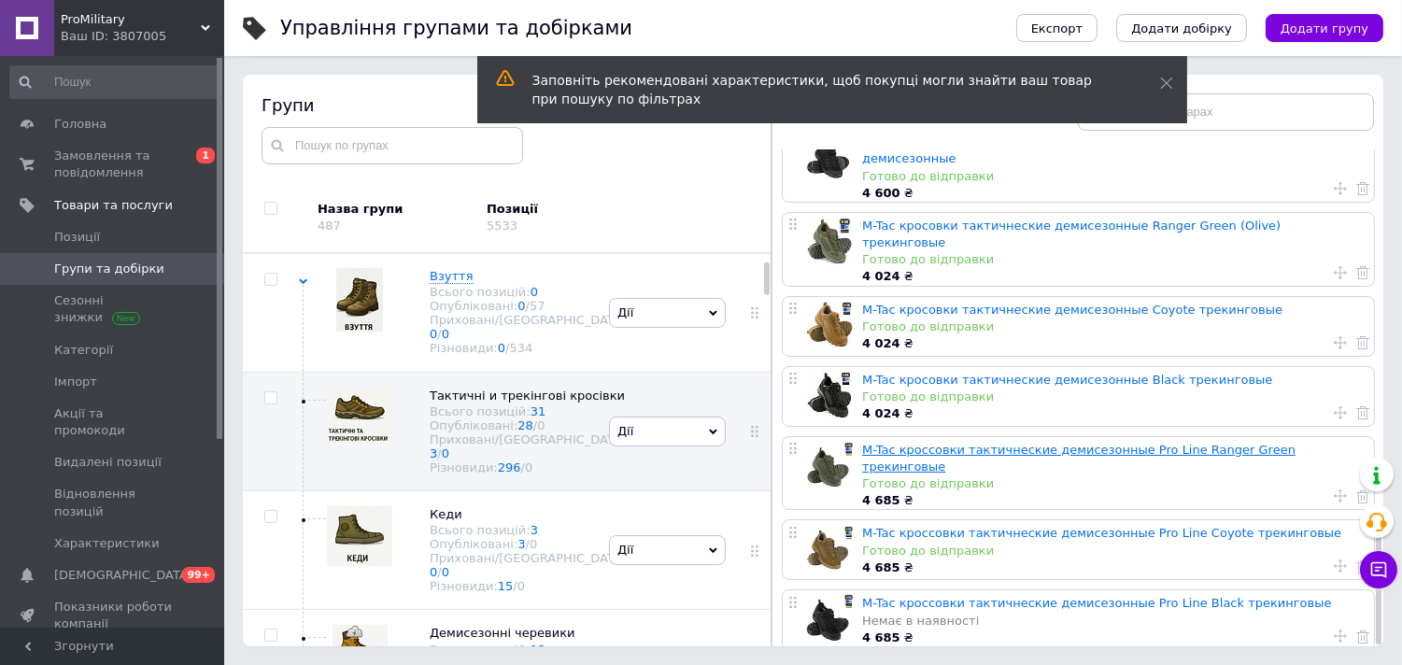
click at [1022, 443] on link "M-Tac кроссовки тактичнеские демисезонные Pro Line Ranger Green трекинговые" at bounding box center [1079, 458] width 434 height 31
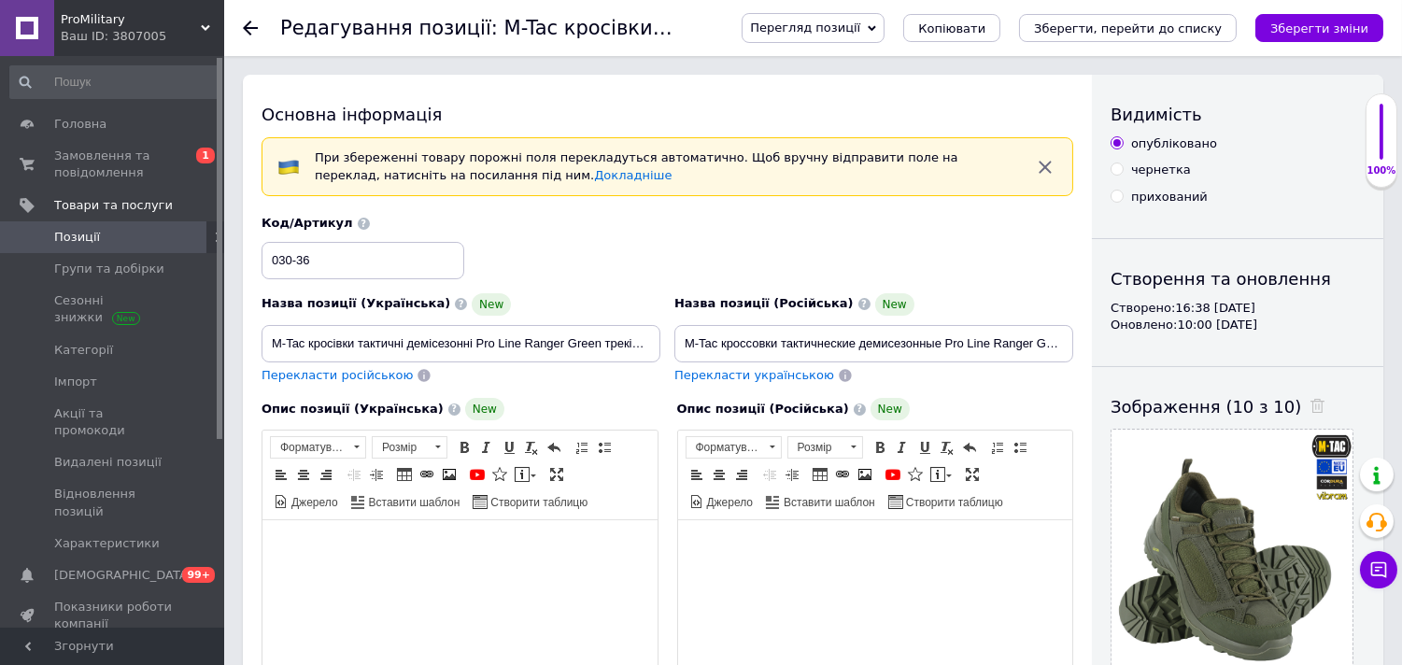
checkbox input "true"
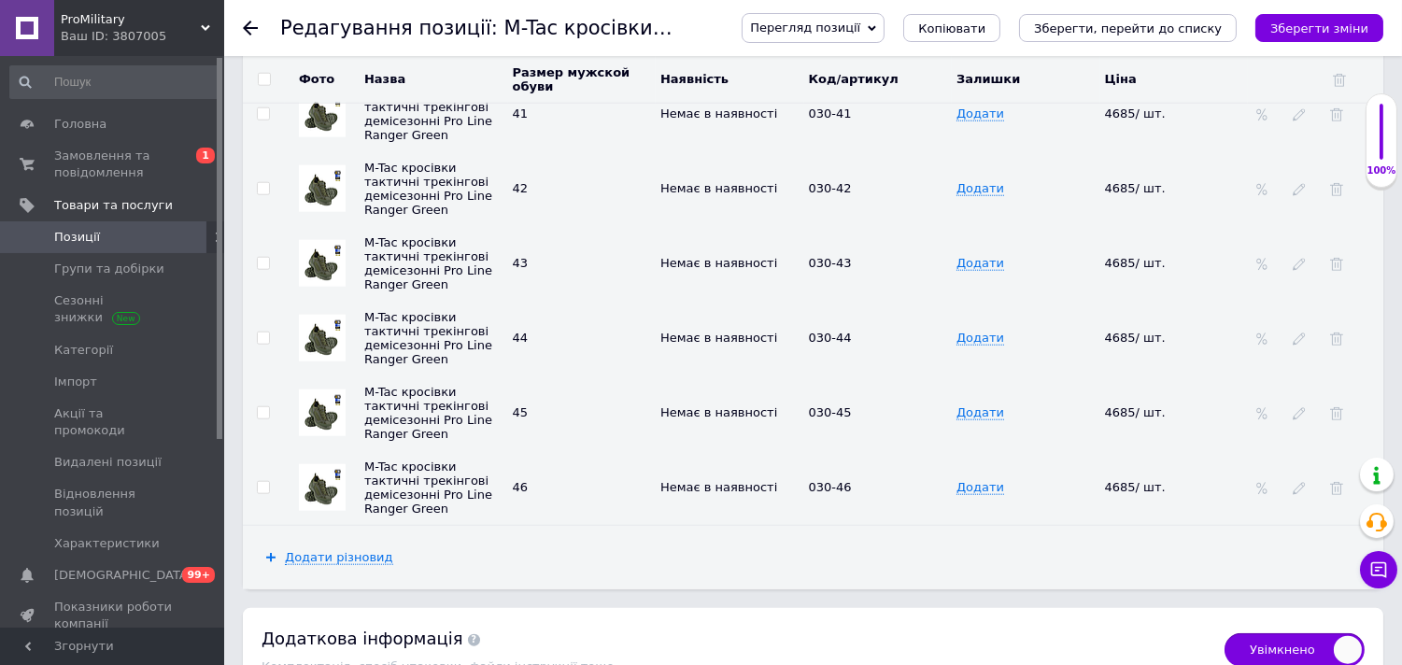
scroll to position [3529, 0]
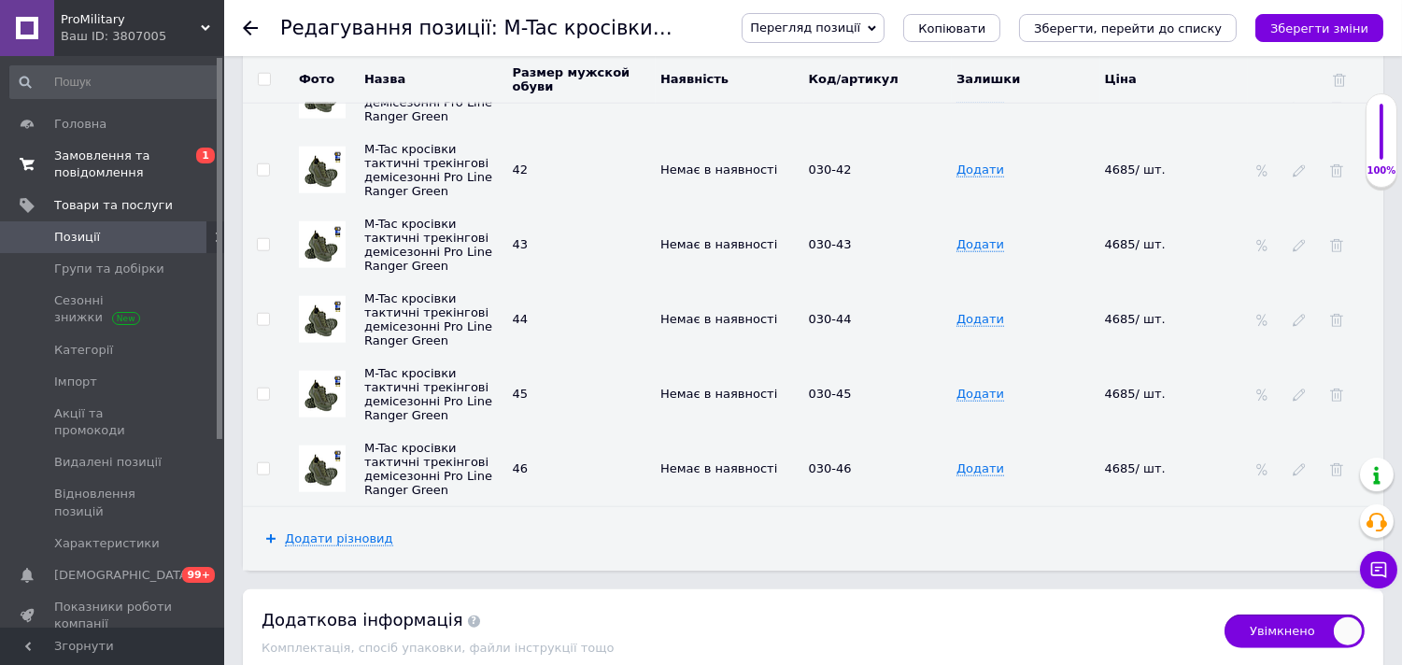
click at [107, 153] on span "Замовлення та повідомлення" at bounding box center [113, 165] width 119 height 34
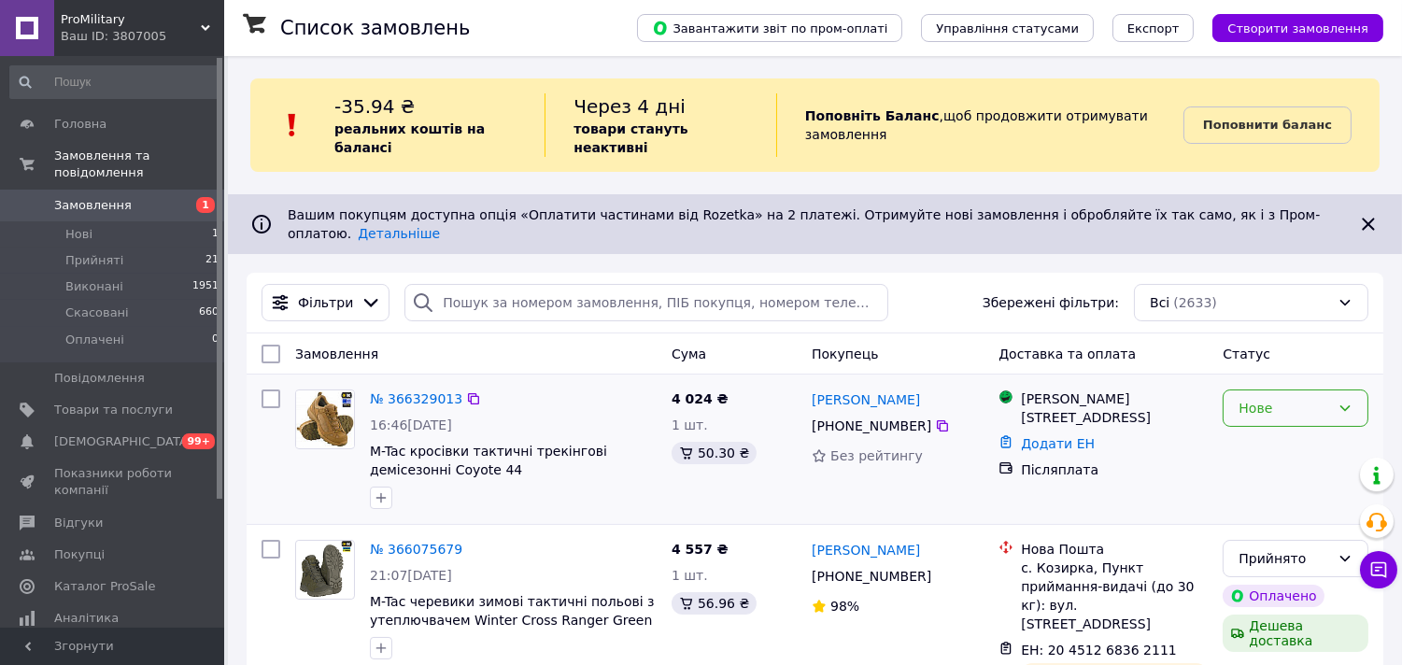
click at [1289, 398] on div "Нове" at bounding box center [1285, 408] width 92 height 21
click at [1269, 479] on li "Скасовано" at bounding box center [1297, 483] width 144 height 34
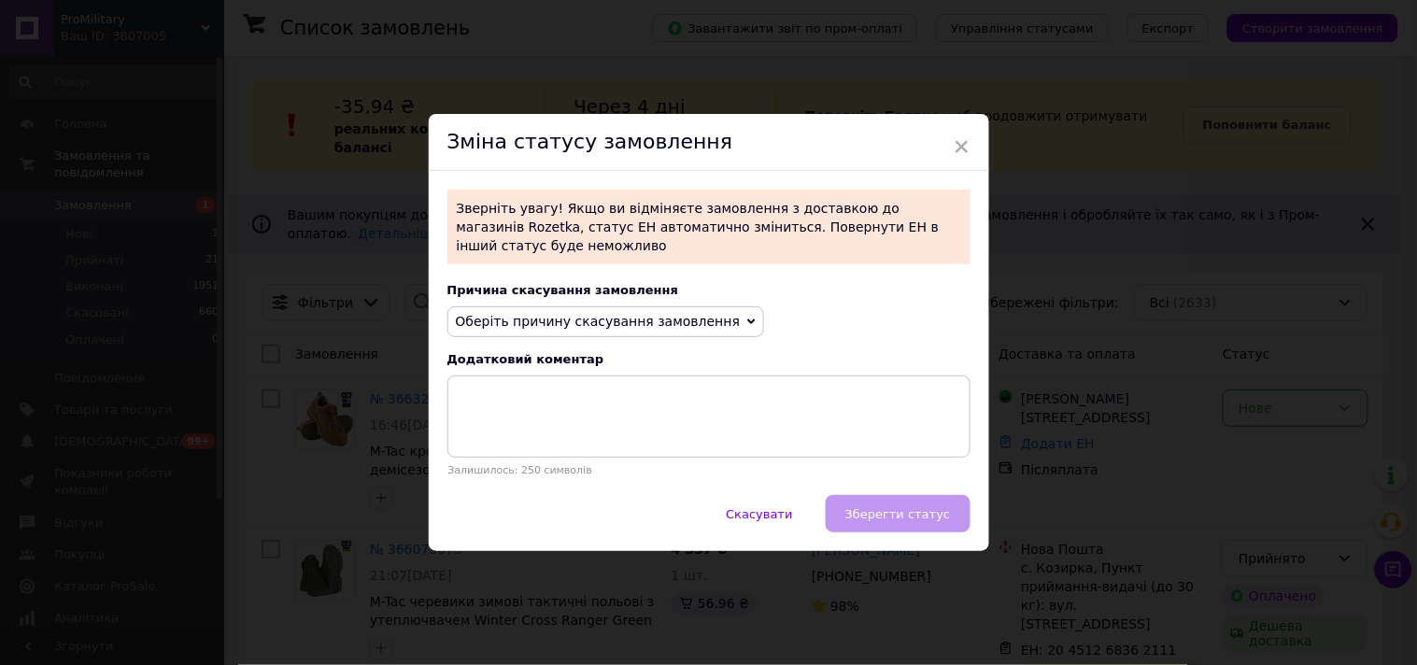
click at [557, 314] on span "Оберіть причину скасування замовлення" at bounding box center [598, 321] width 285 height 15
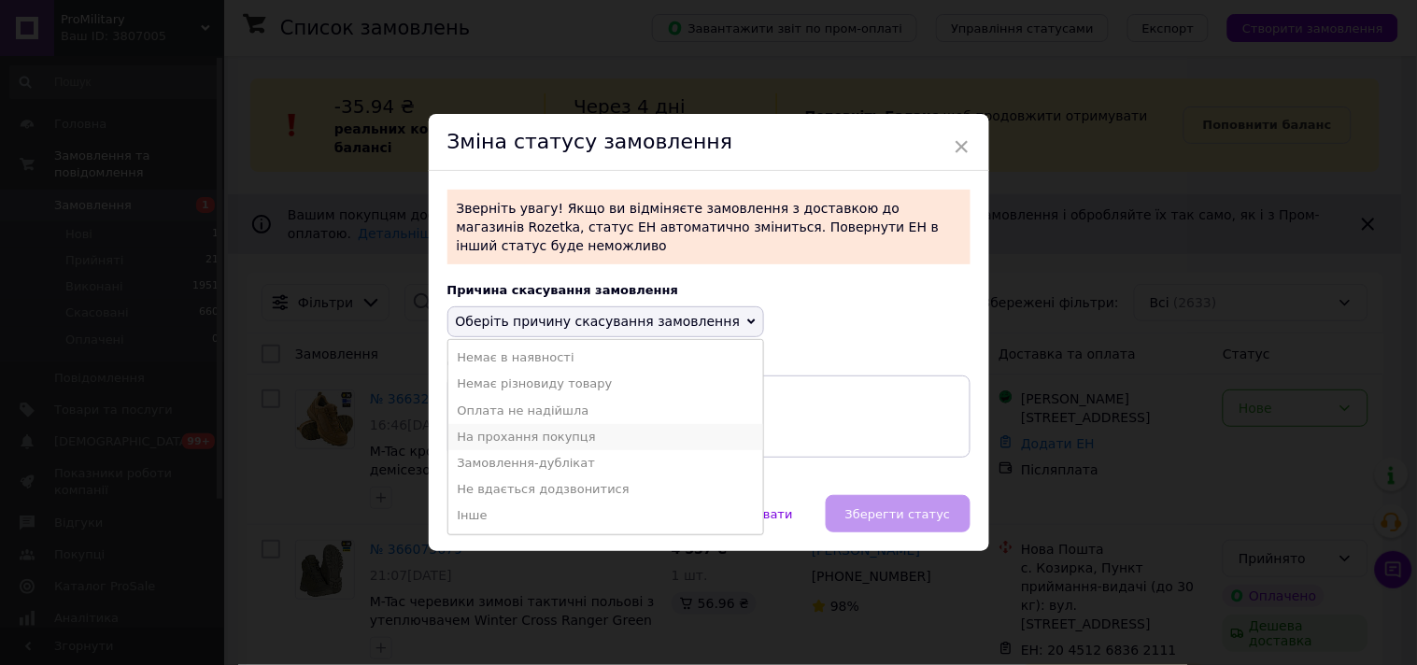
click at [523, 434] on li "На прохання покупця" at bounding box center [606, 437] width 316 height 26
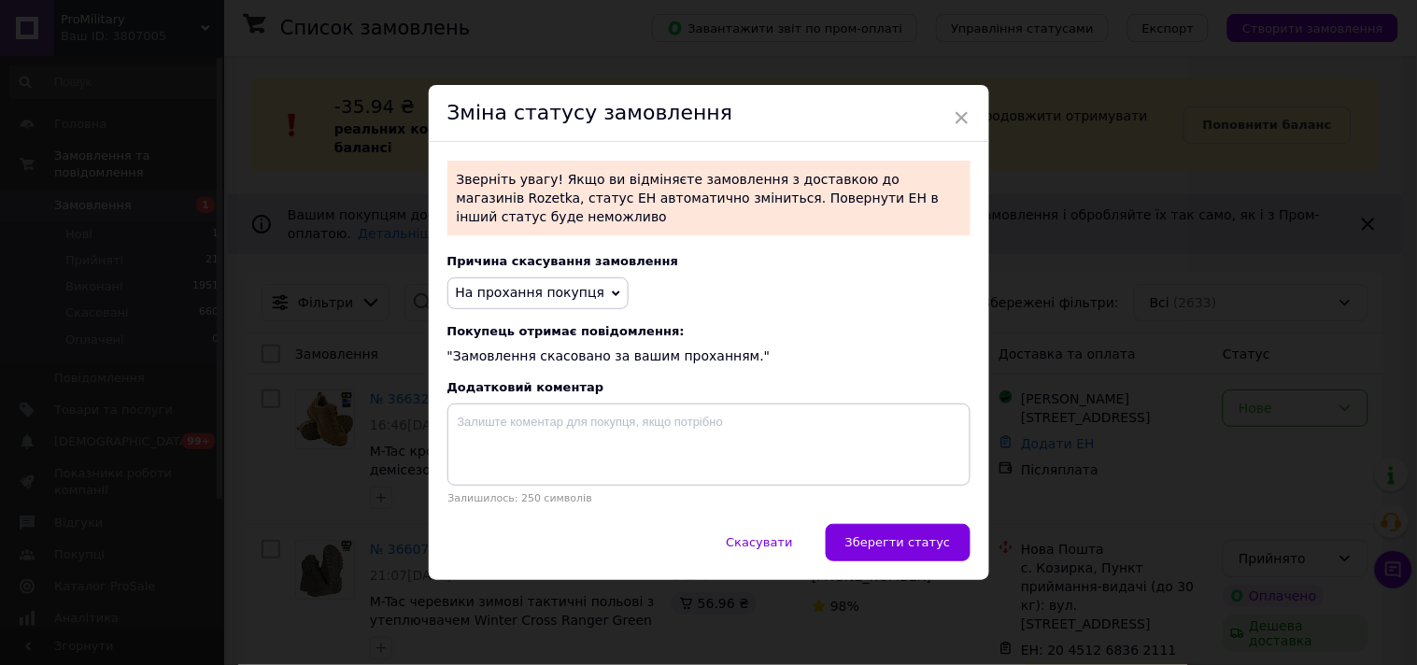
click at [932, 544] on span "Зберегти статус" at bounding box center [899, 542] width 106 height 14
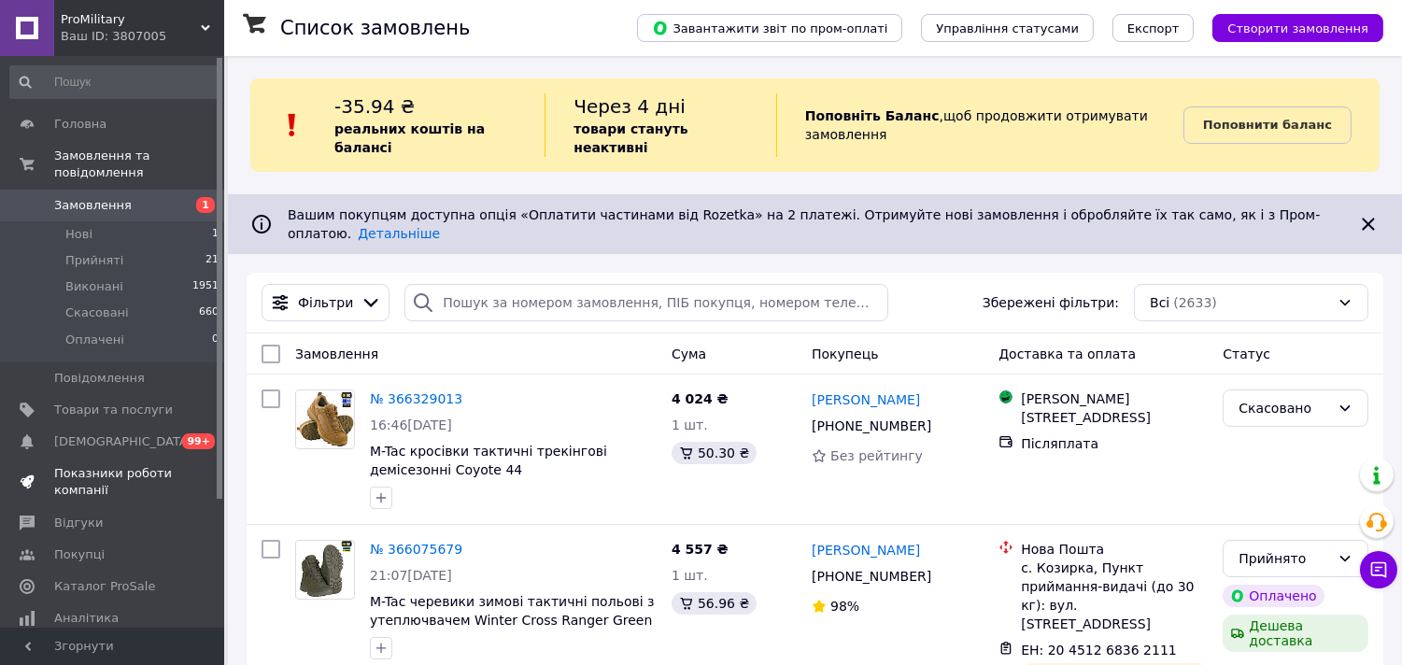
click at [78, 465] on span "Показники роботи компанії" at bounding box center [113, 482] width 119 height 34
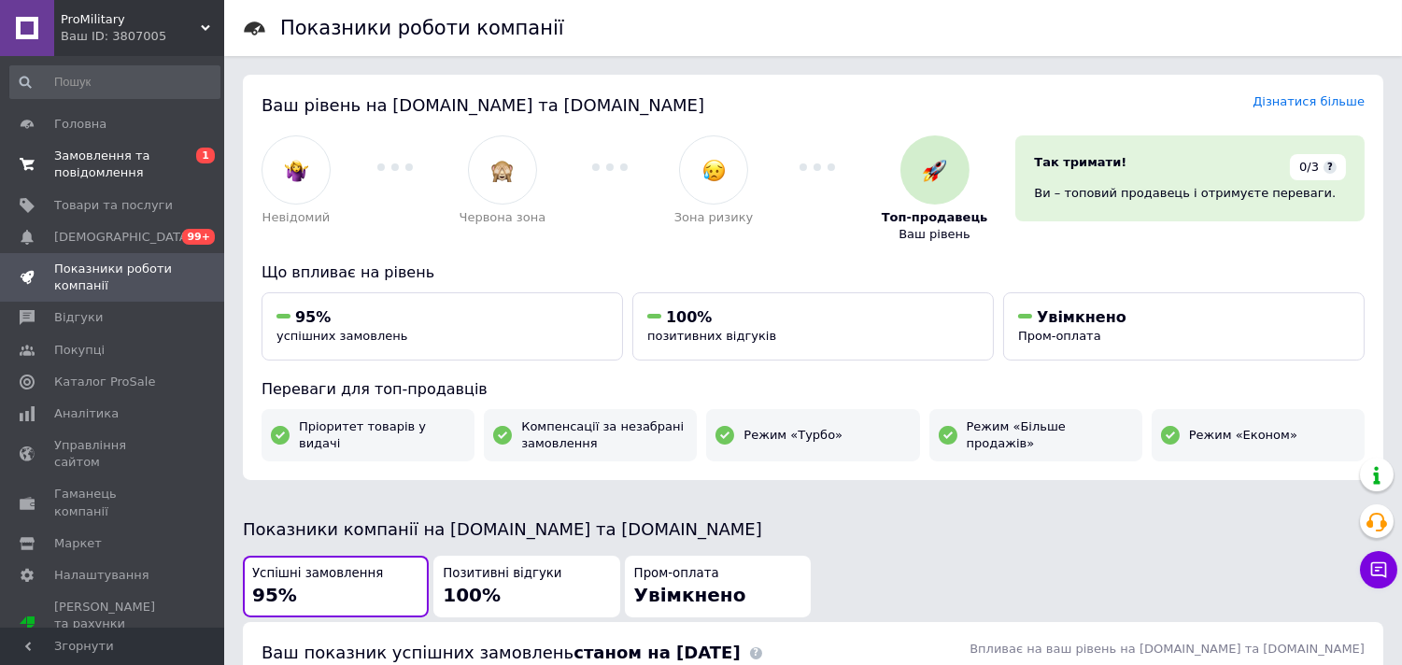
click at [70, 154] on span "Замовлення та повідомлення" at bounding box center [113, 165] width 119 height 34
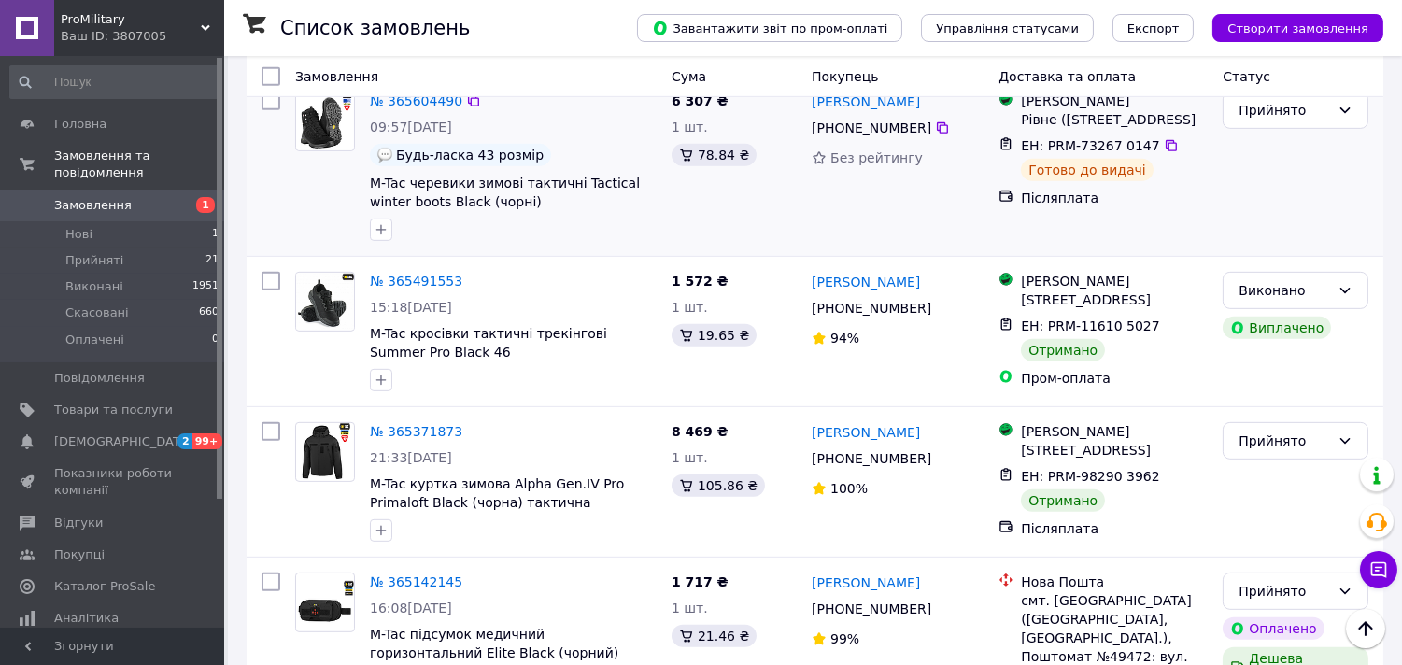
scroll to position [1556, 0]
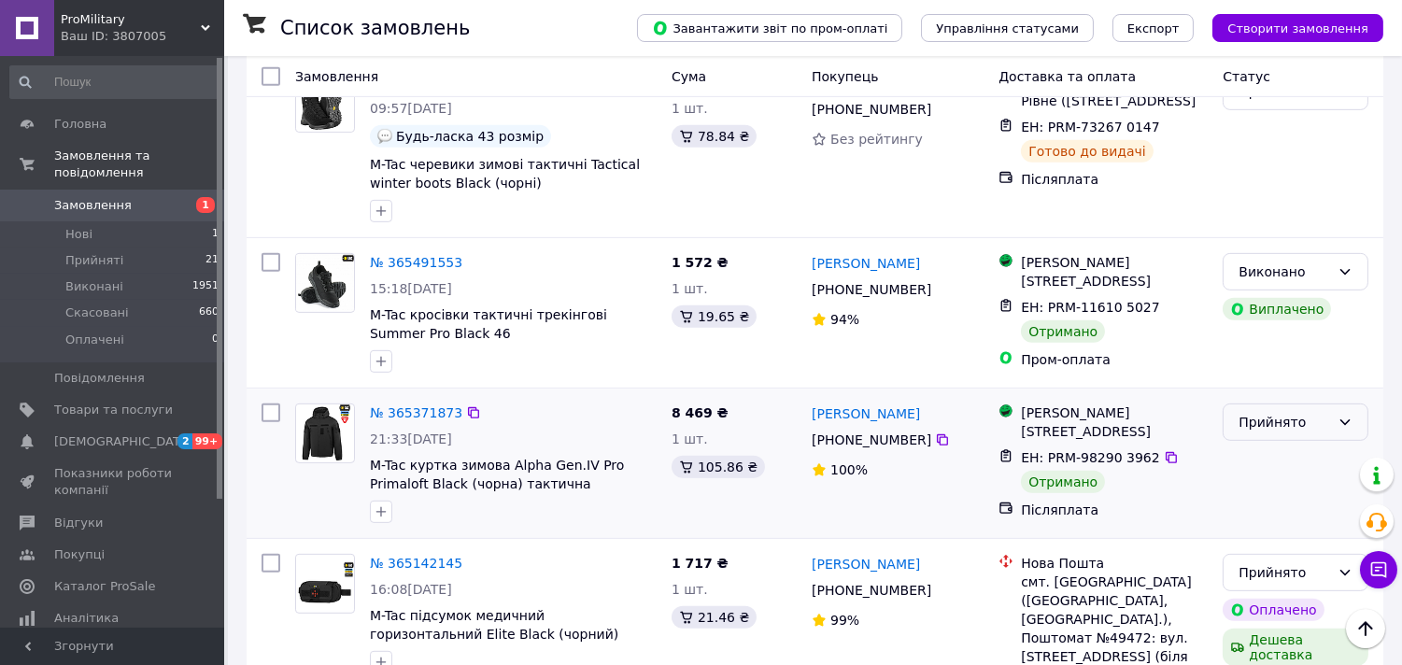
click at [1286, 412] on div "Прийнято" at bounding box center [1285, 422] width 92 height 21
click at [1173, 501] on div "Післяплата" at bounding box center [1114, 510] width 187 height 19
click at [1272, 412] on div "Прийнято" at bounding box center [1285, 422] width 92 height 21
click at [1268, 301] on li "Виконано" at bounding box center [1297, 304] width 144 height 34
click at [533, 458] on span "M-Tac куртка зимова Alpha Gen.IV Pro Primaloft Black (чорна) тактична" at bounding box center [497, 475] width 254 height 34
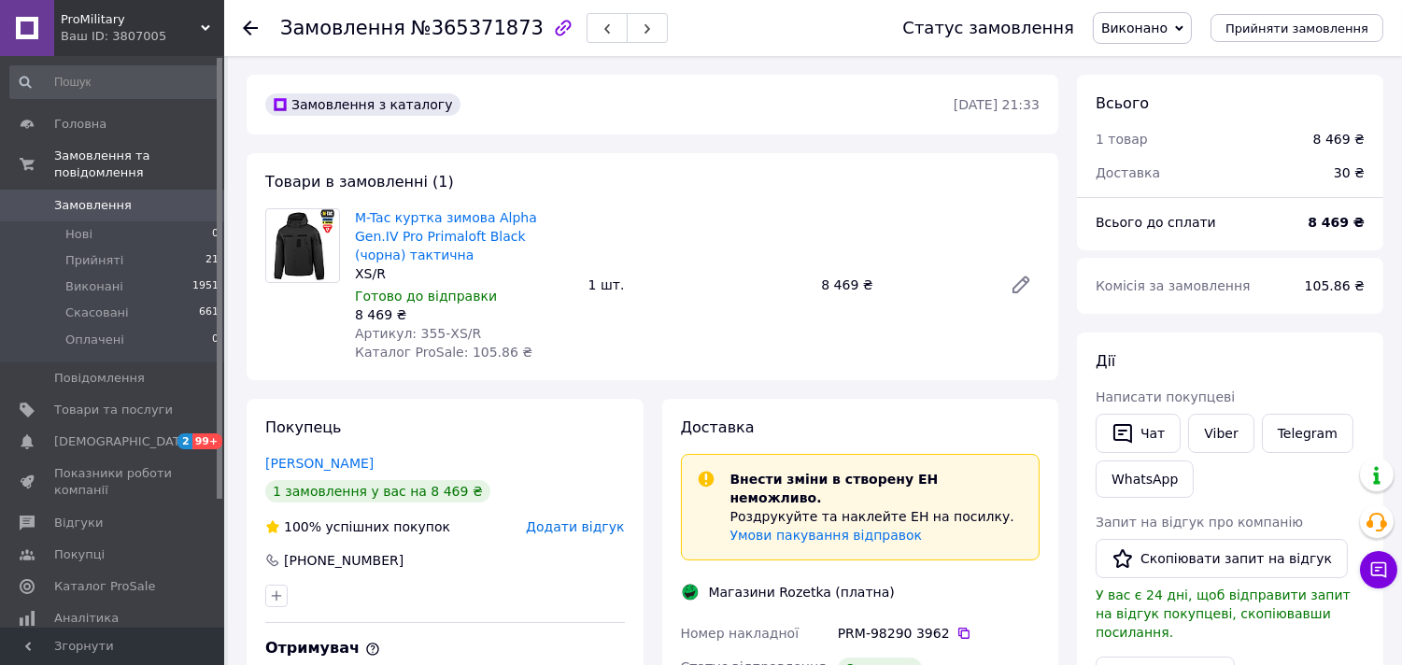
click at [558, 519] on span "Додати відгук" at bounding box center [575, 526] width 98 height 15
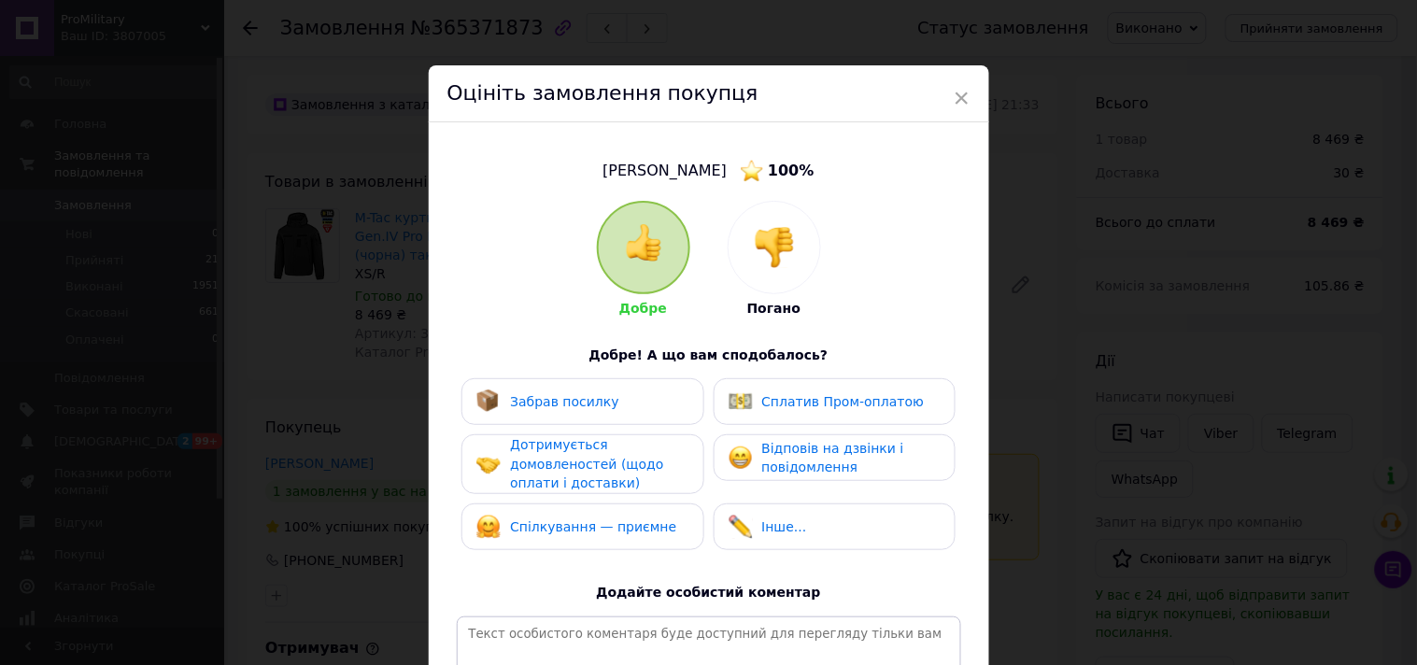
click at [521, 394] on span "Забрав посилку" at bounding box center [564, 401] width 109 height 15
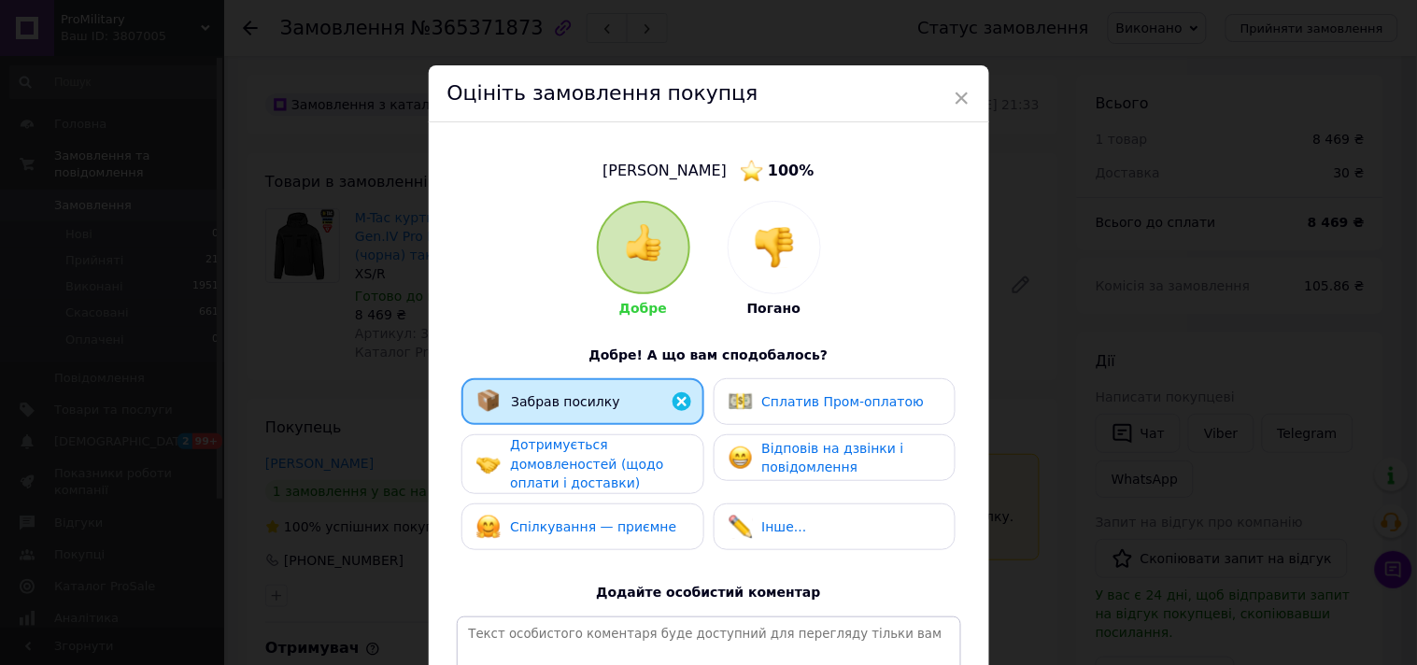
click at [533, 459] on span "Дотримується домовленостей (щодо оплати і доставки)" at bounding box center [586, 463] width 153 height 53
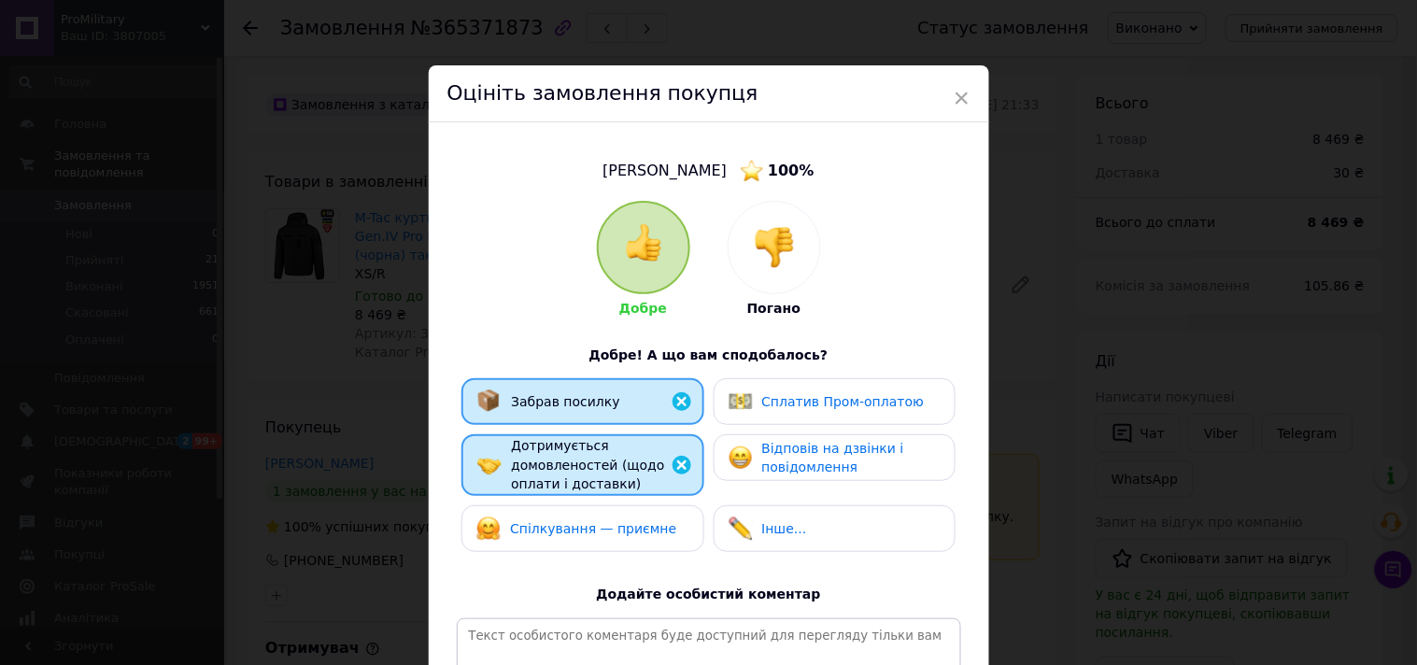
click at [585, 528] on span "Спілкування — приємне" at bounding box center [593, 528] width 166 height 15
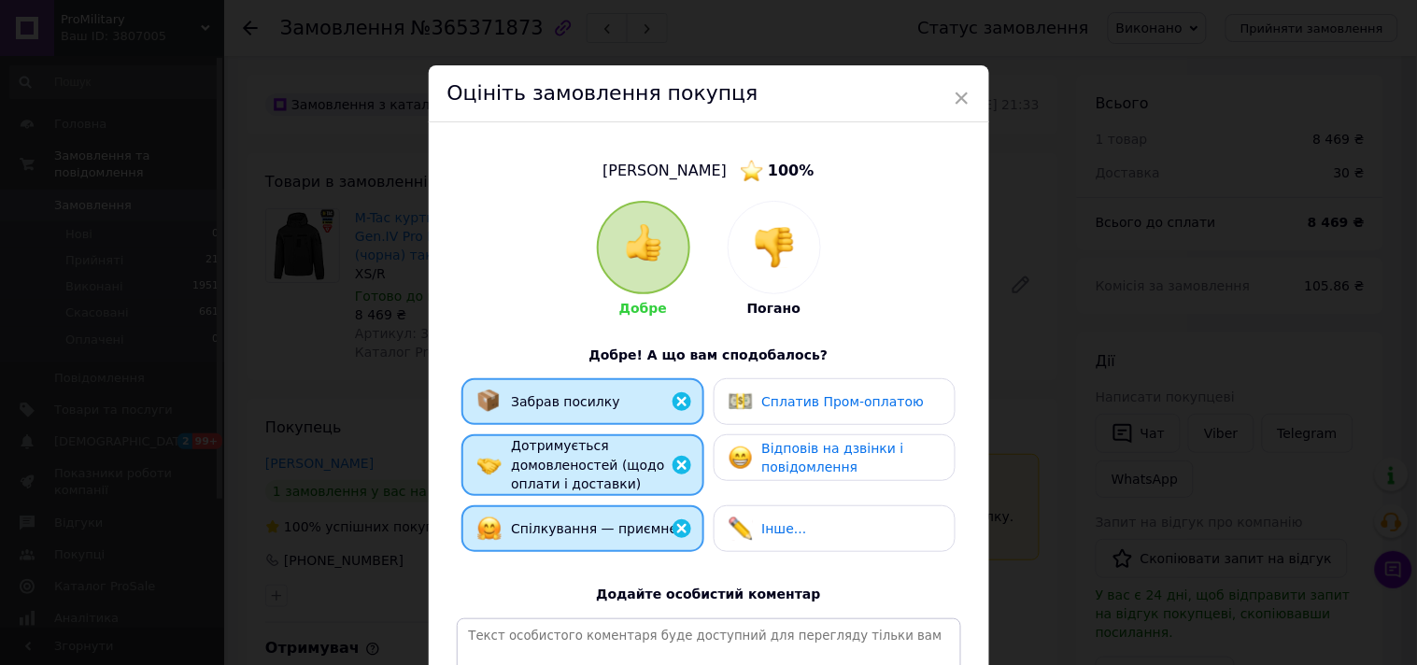
click at [820, 461] on span "Відповів на дзвінки і повідомлення" at bounding box center [833, 458] width 142 height 35
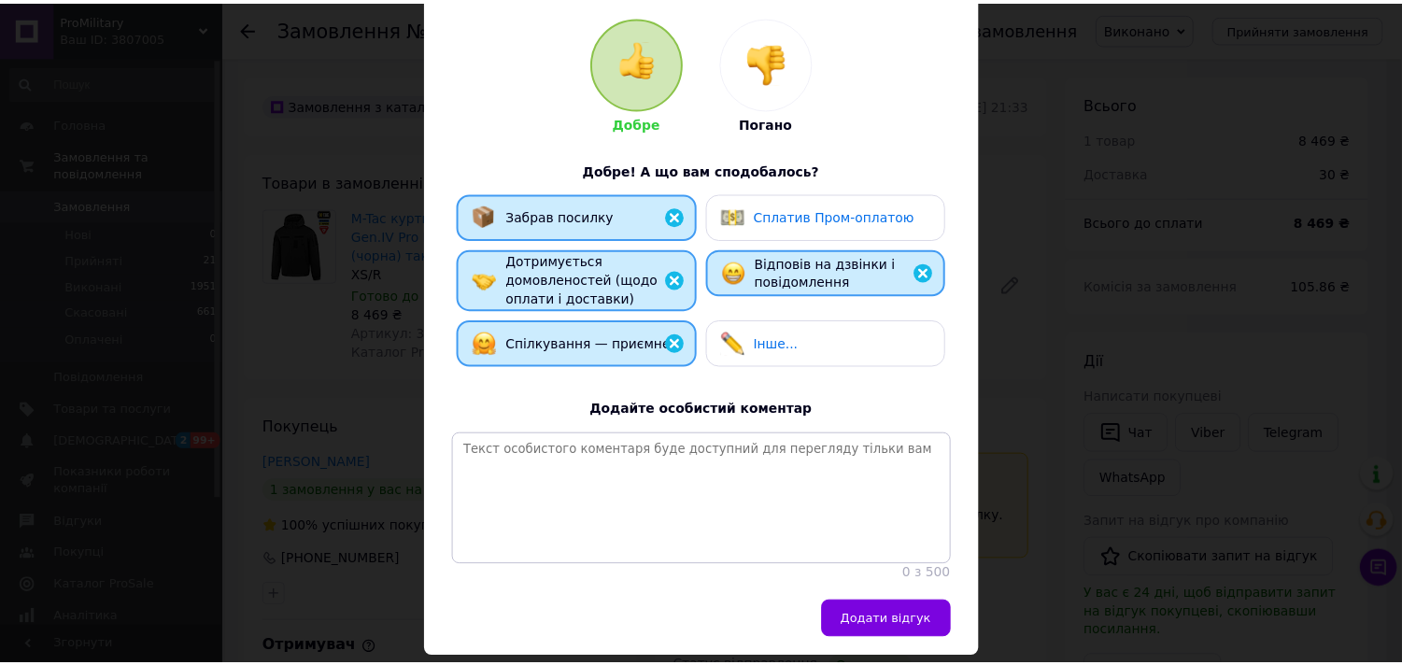
scroll to position [260, 0]
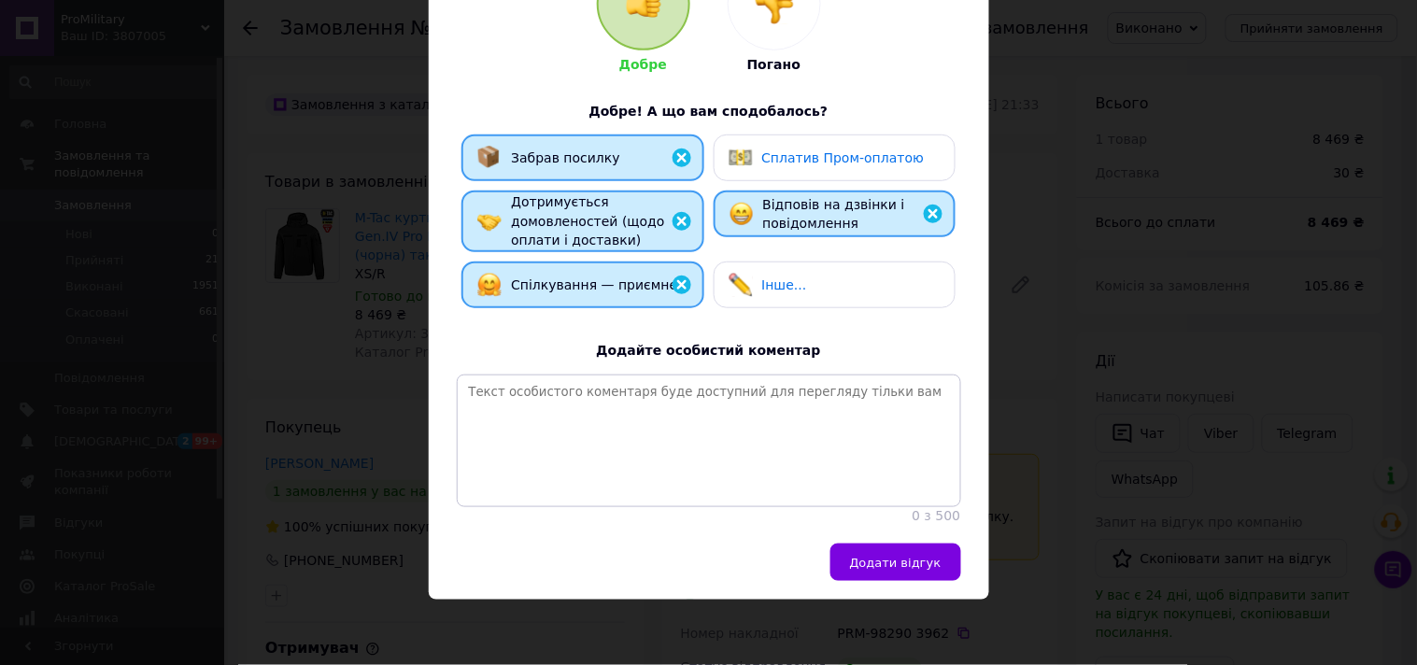
click at [917, 581] on div "Додати відгук" at bounding box center [709, 572] width 561 height 56
click at [926, 565] on span "Додати відгук" at bounding box center [896, 563] width 92 height 14
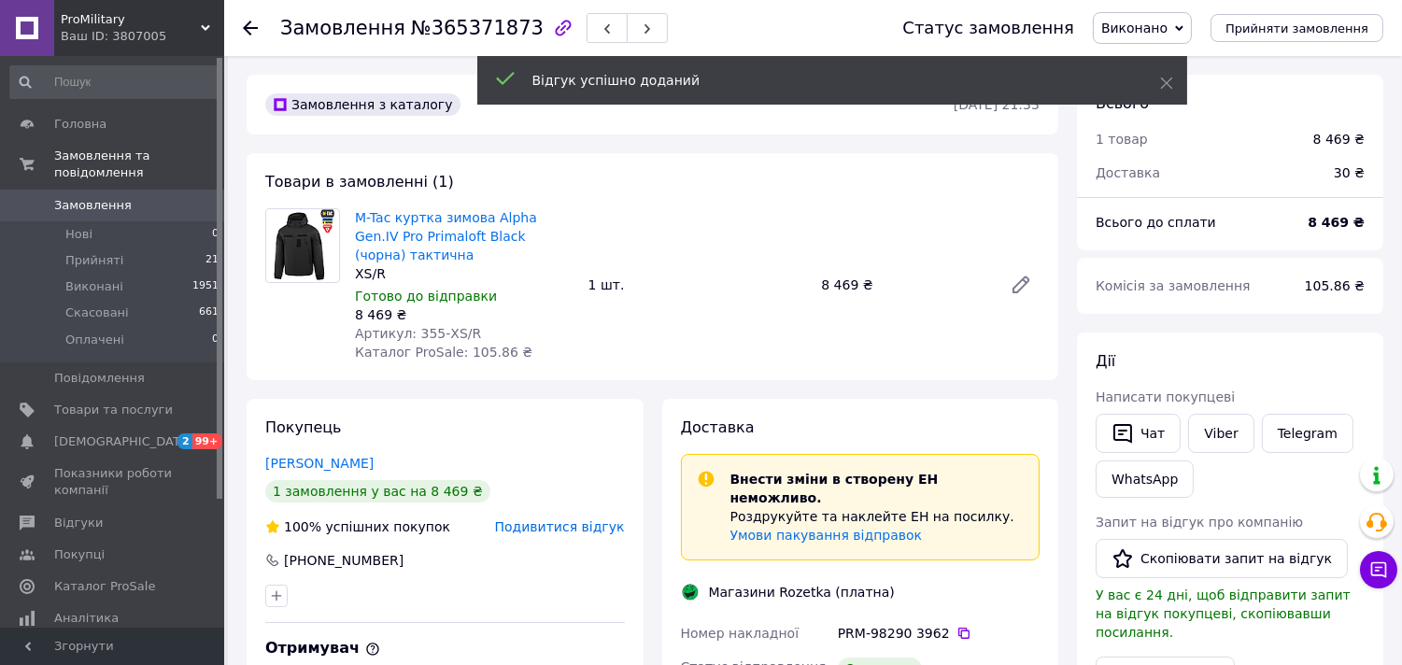
click at [247, 28] on use at bounding box center [250, 28] width 15 height 15
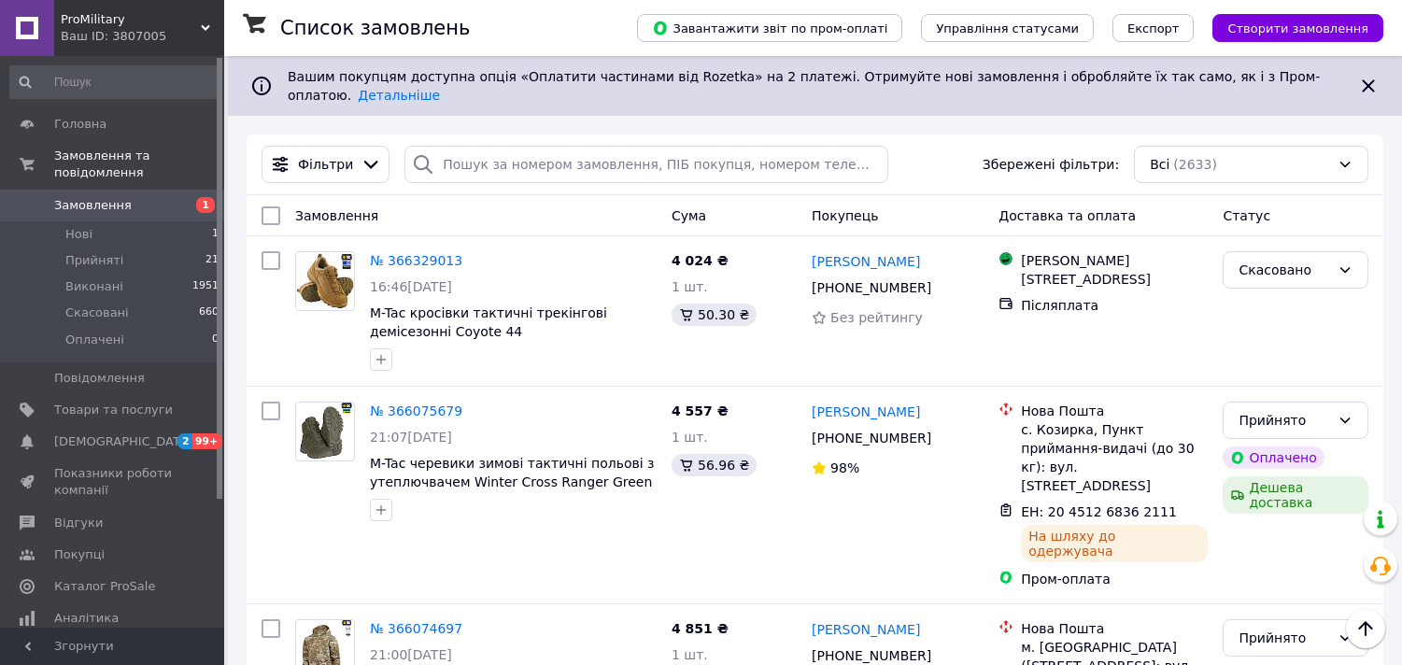
scroll to position [1556, 0]
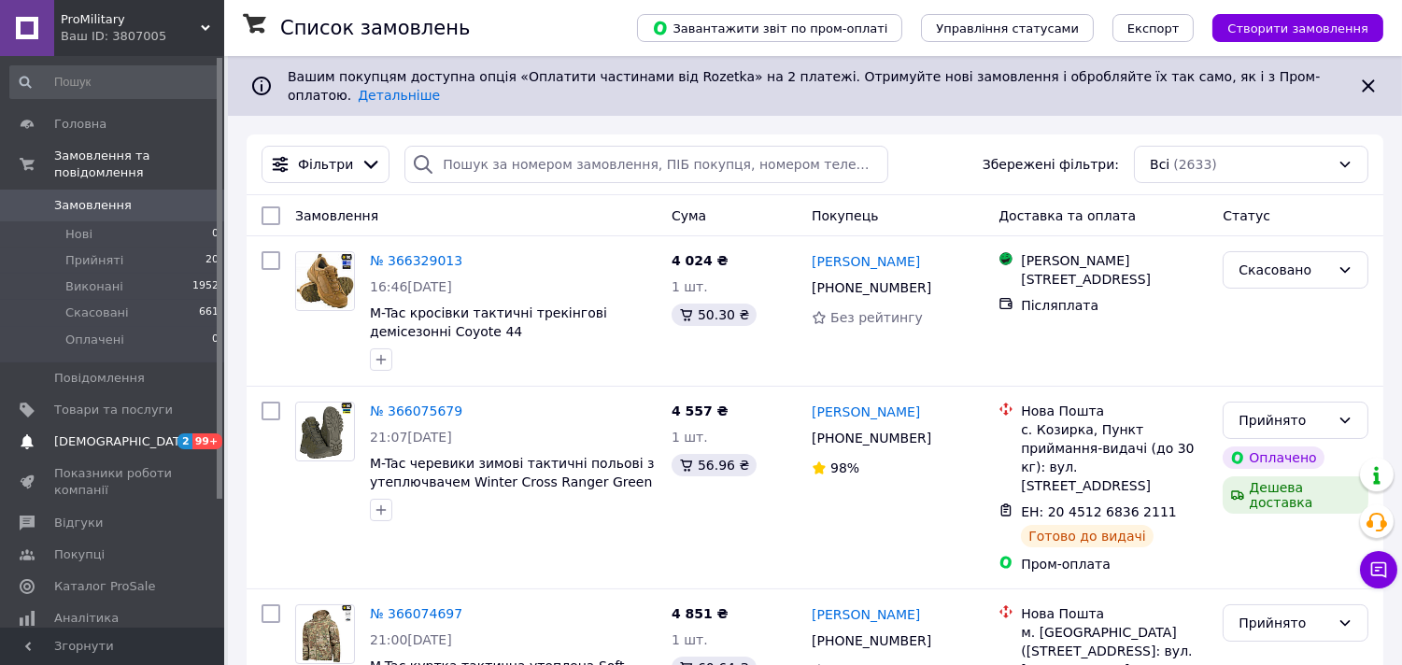
click at [114, 434] on span "[DEMOGRAPHIC_DATA]" at bounding box center [123, 442] width 138 height 17
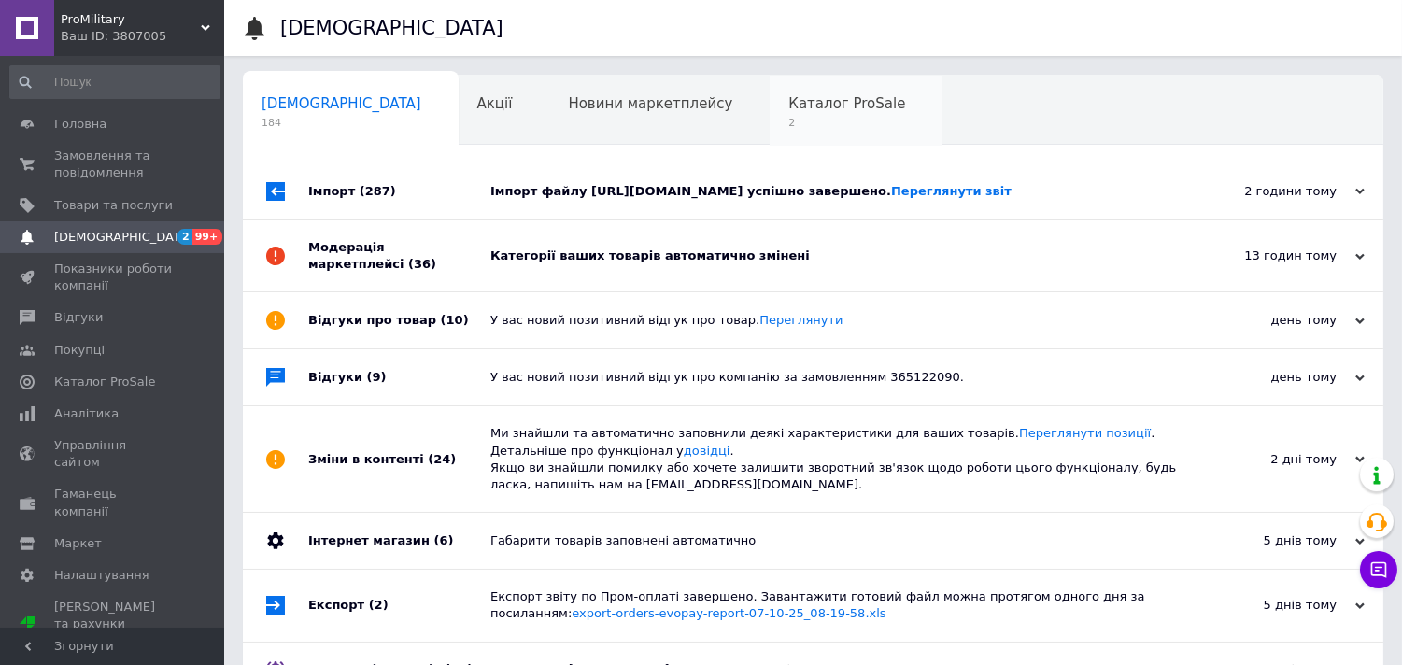
click at [789, 103] on span "Каталог ProSale" at bounding box center [847, 103] width 117 height 17
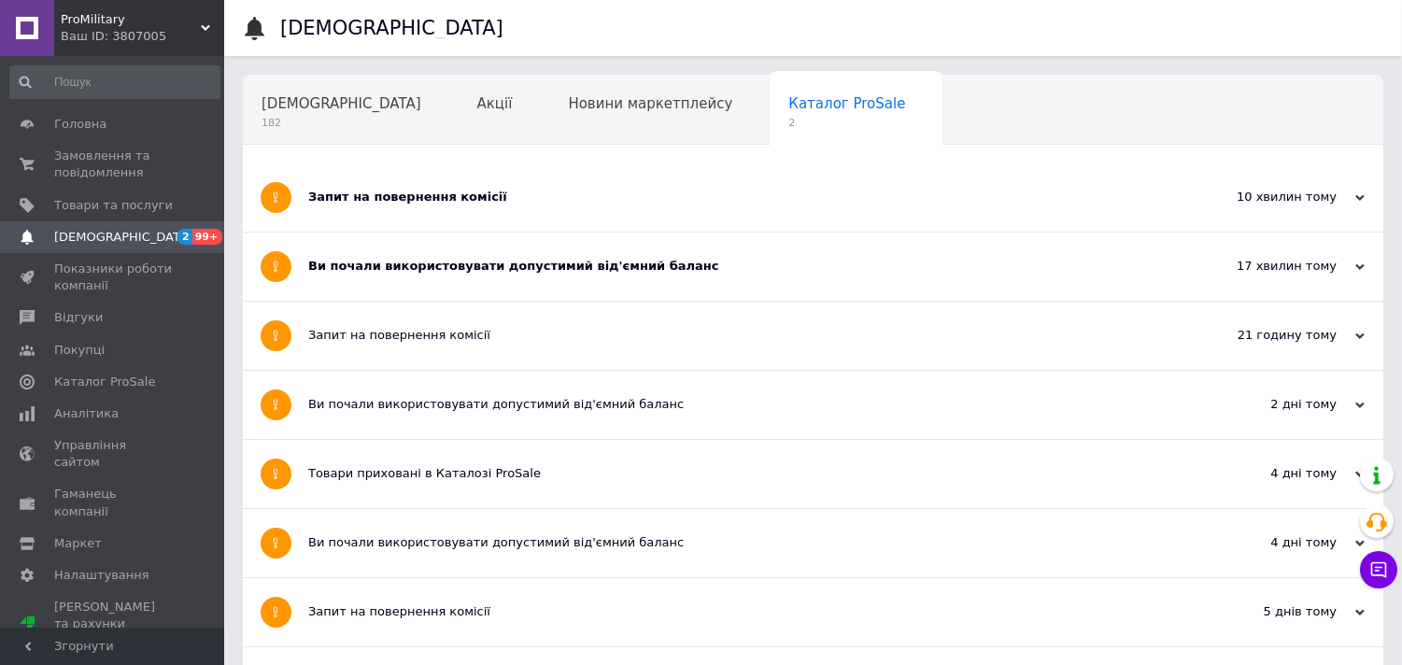
click at [435, 201] on div "Запит на повернення комісії" at bounding box center [743, 197] width 870 height 17
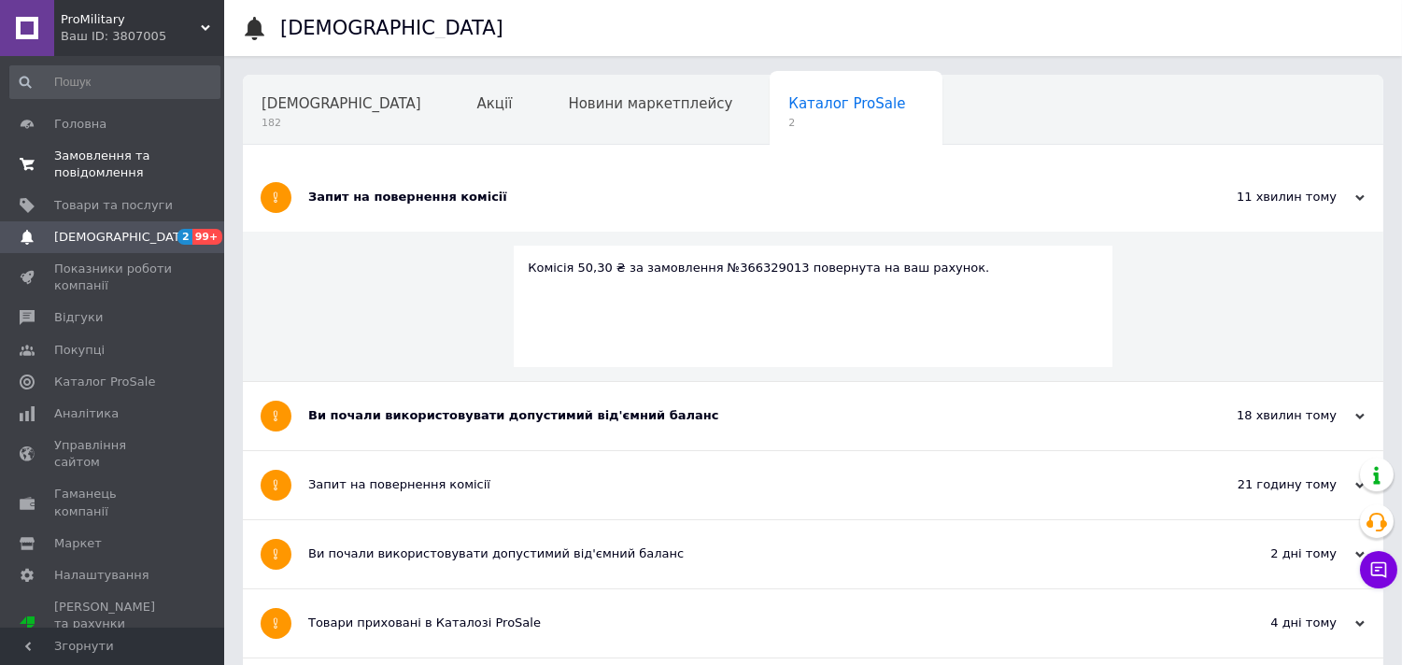
click at [97, 162] on span "Замовлення та повідомлення" at bounding box center [113, 165] width 119 height 34
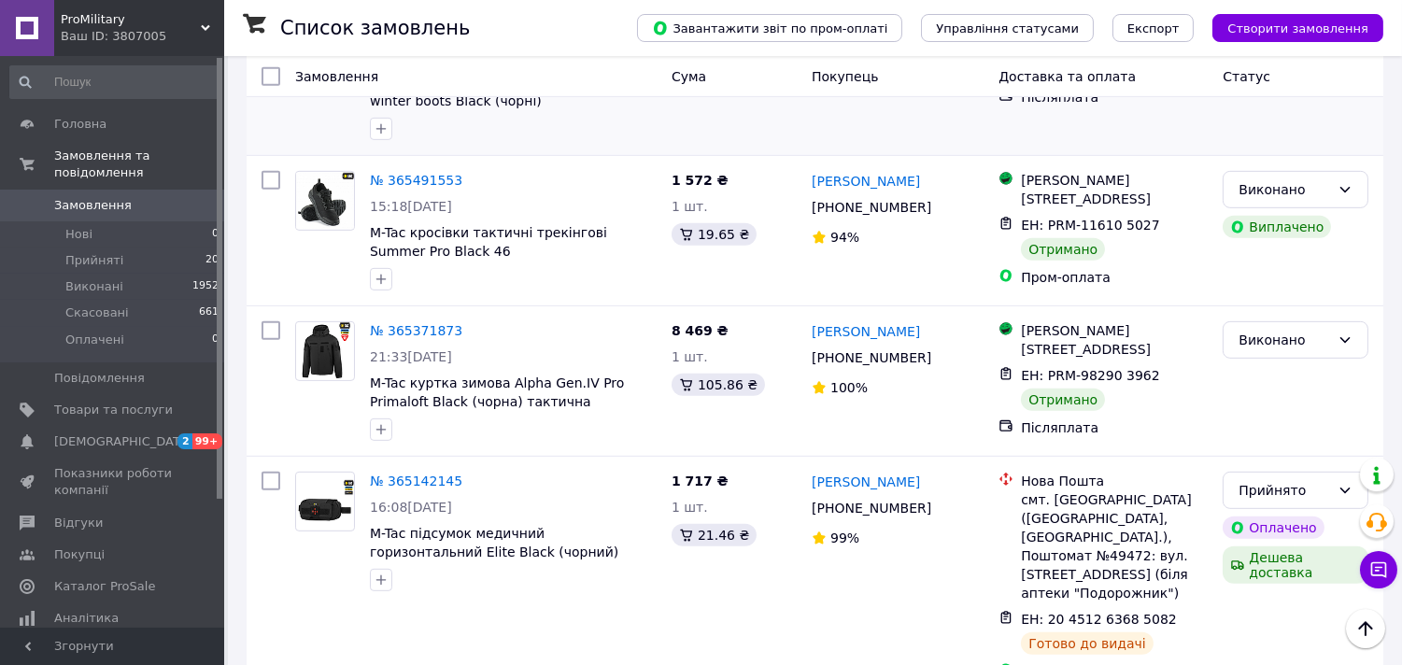
scroll to position [1660, 0]
